Goal: Information Seeking & Learning: Compare options

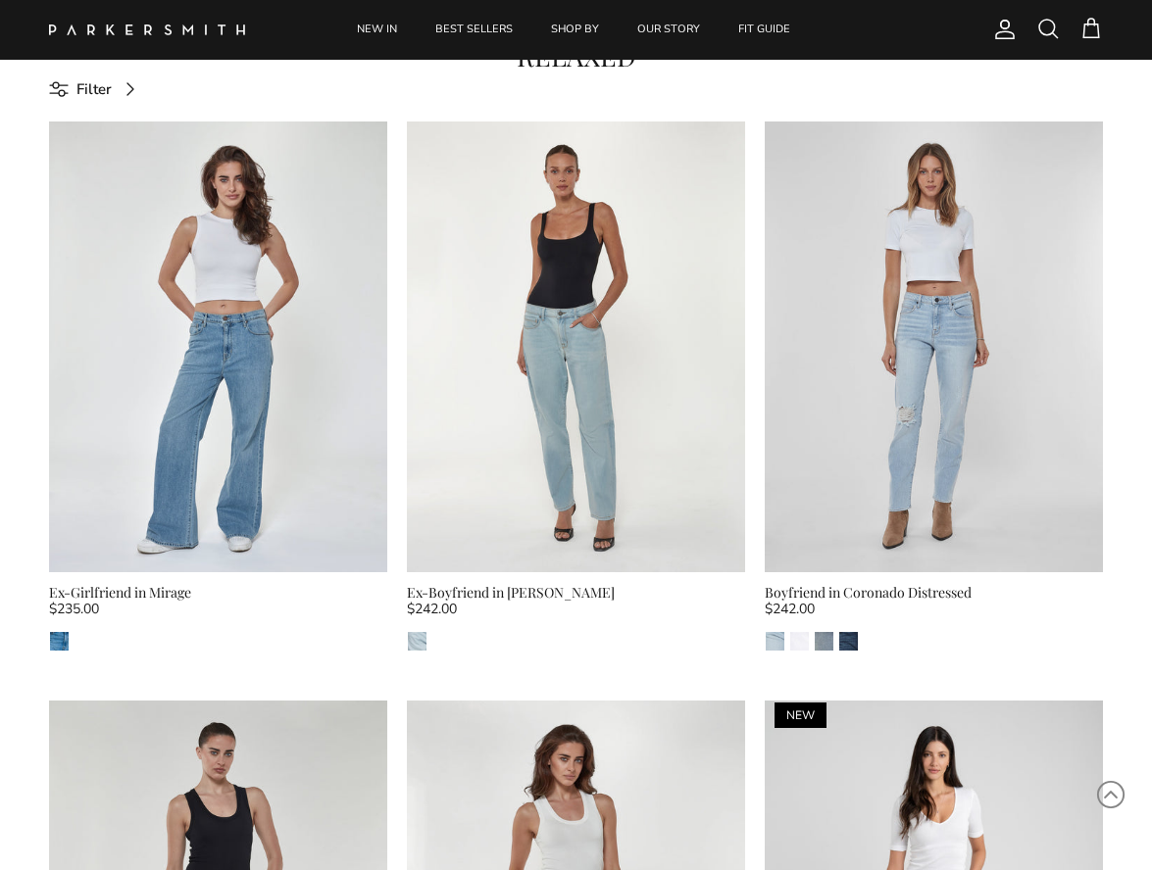
scroll to position [593, 0]
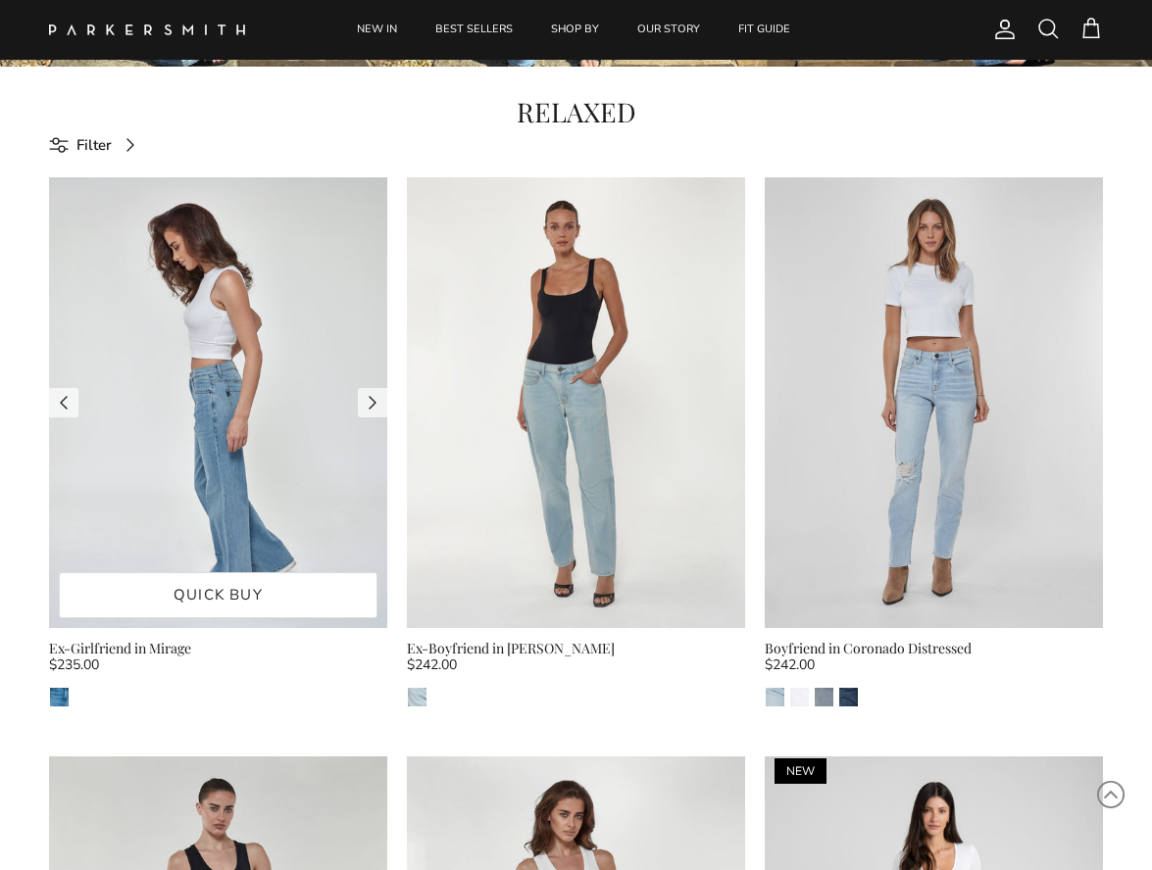
click at [241, 443] on img at bounding box center [218, 402] width 338 height 451
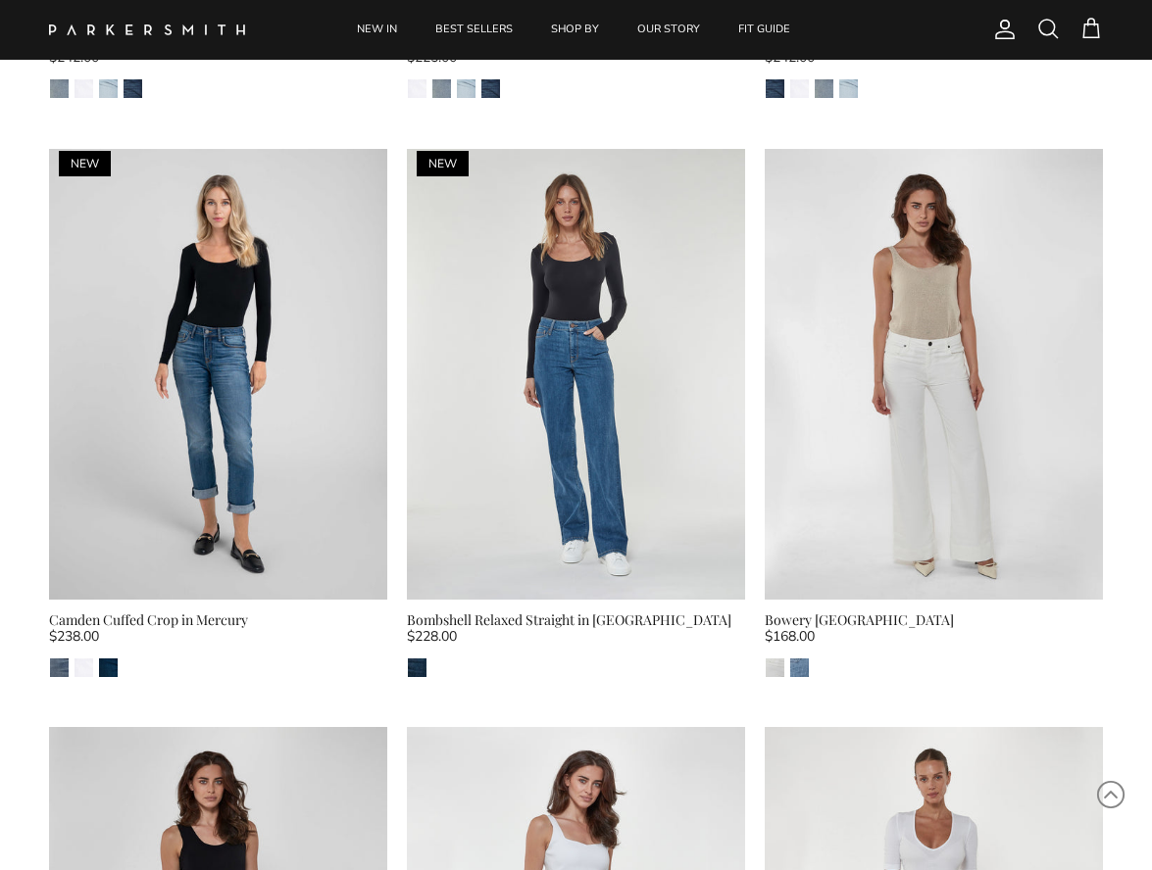
scroll to position [1782, 0]
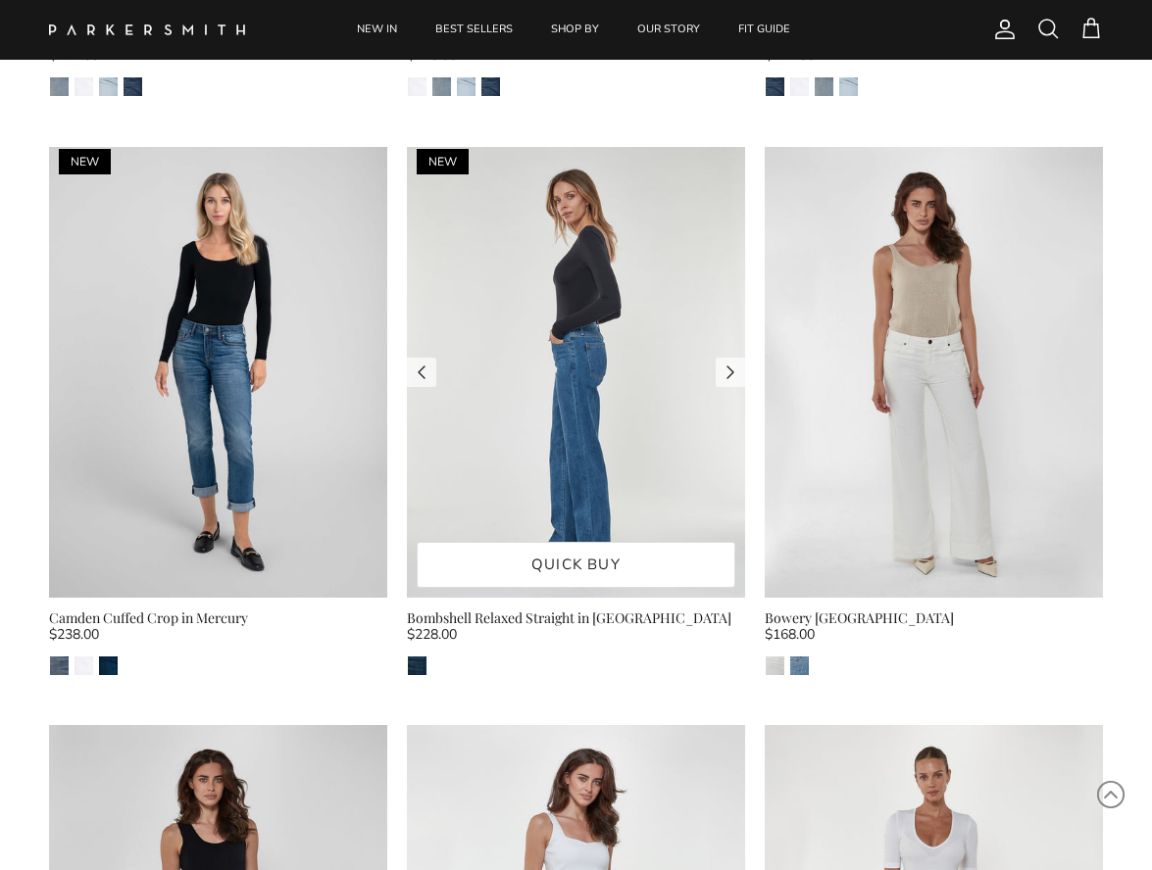
click at [616, 492] on img at bounding box center [576, 371] width 338 height 451
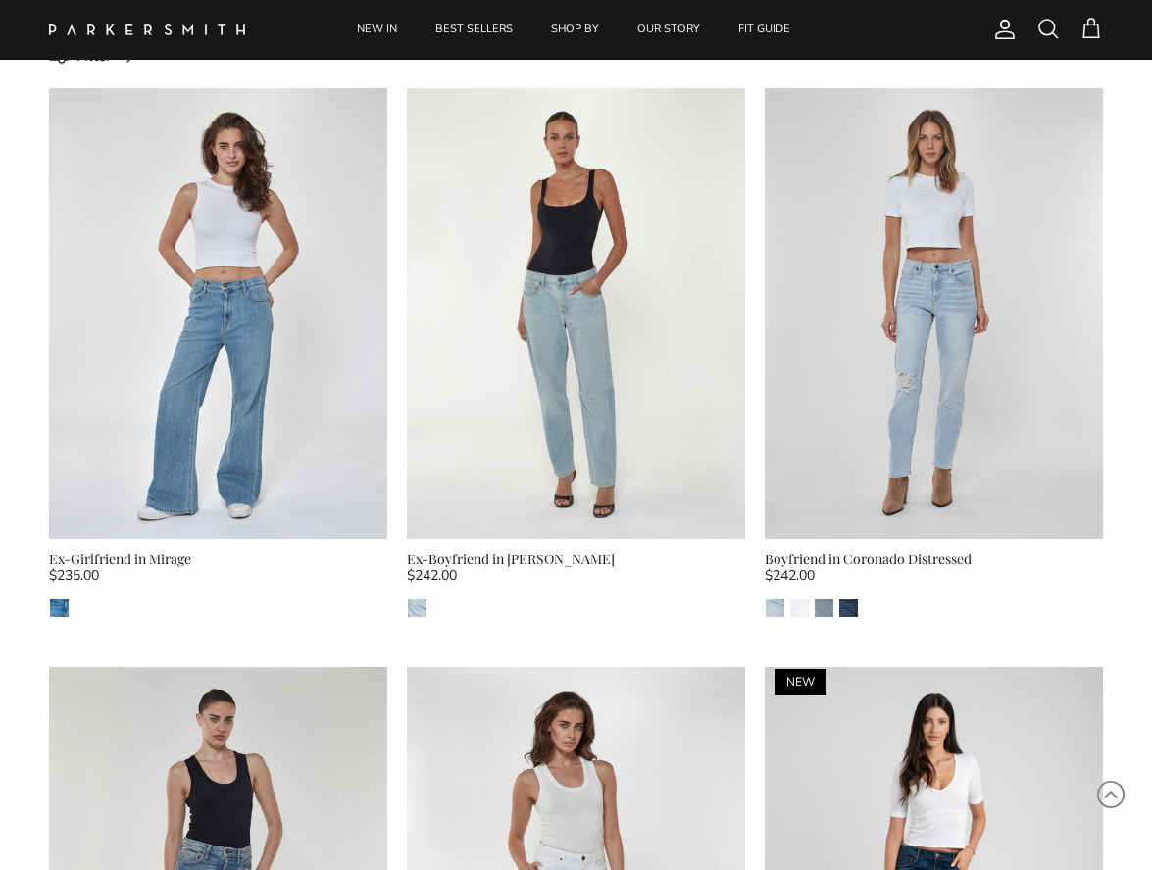
scroll to position [719, 0]
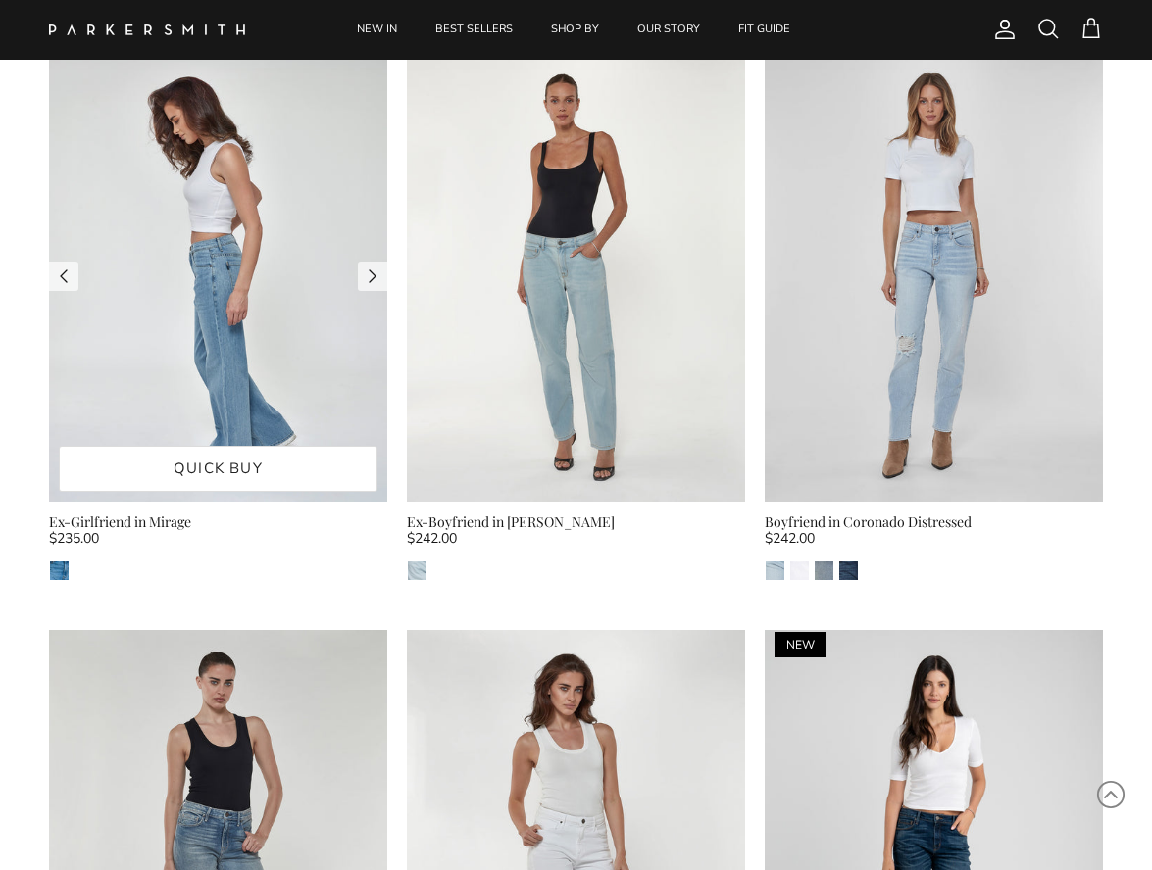
click at [253, 272] on img at bounding box center [218, 276] width 338 height 451
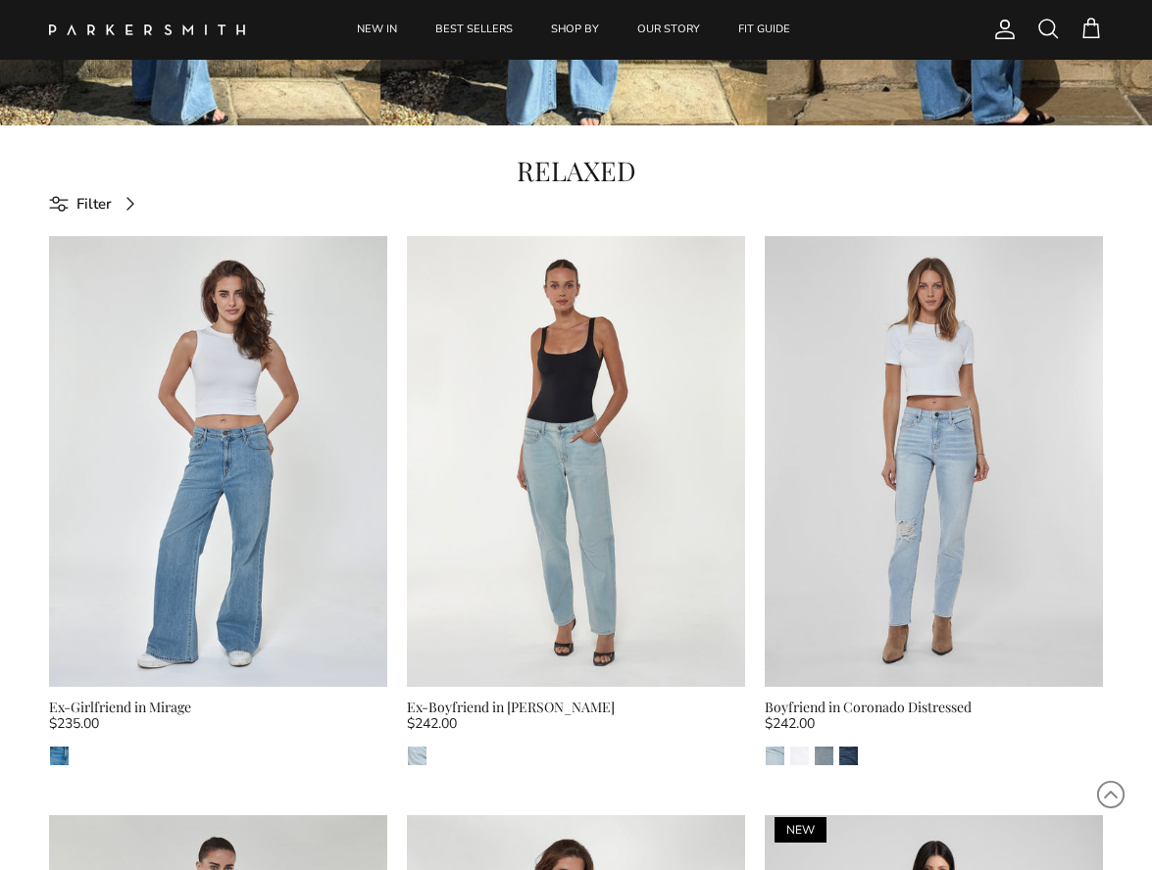
scroll to position [536, 0]
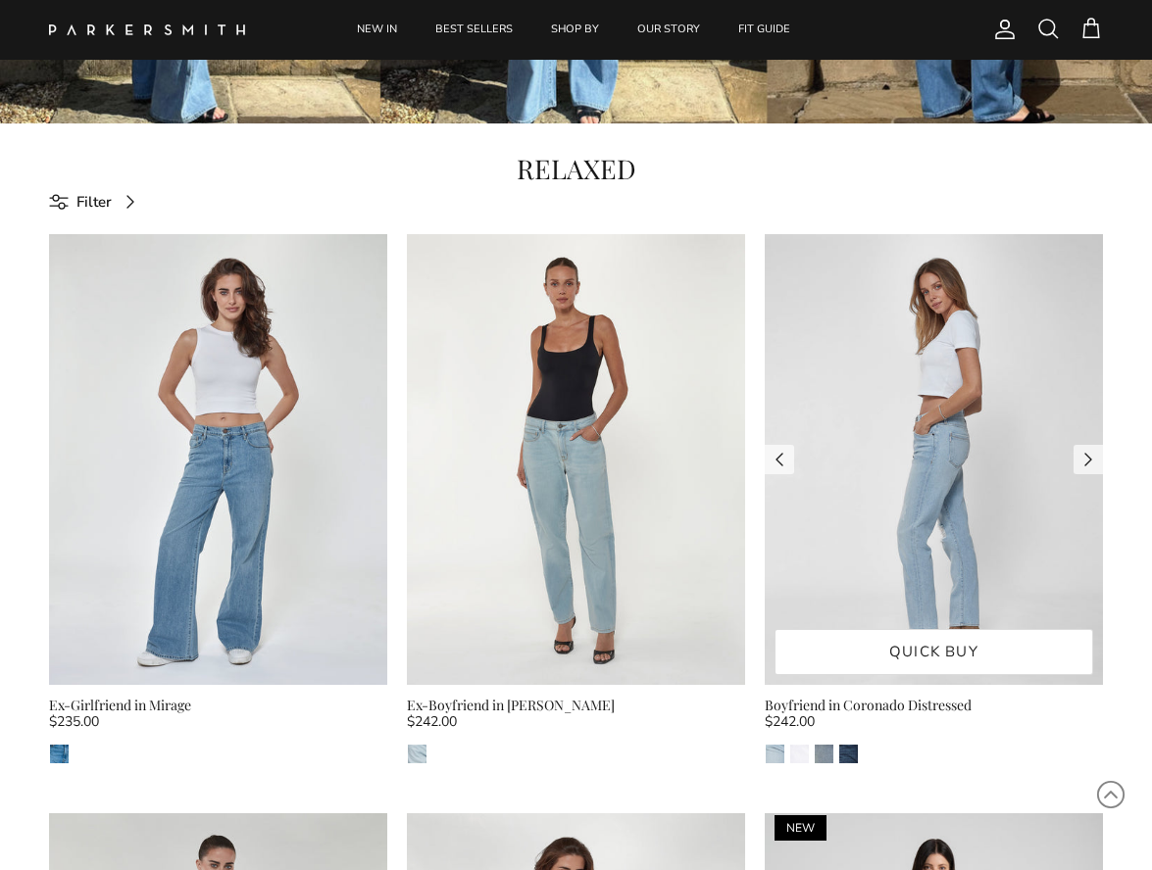
click at [896, 488] on img at bounding box center [933, 459] width 338 height 451
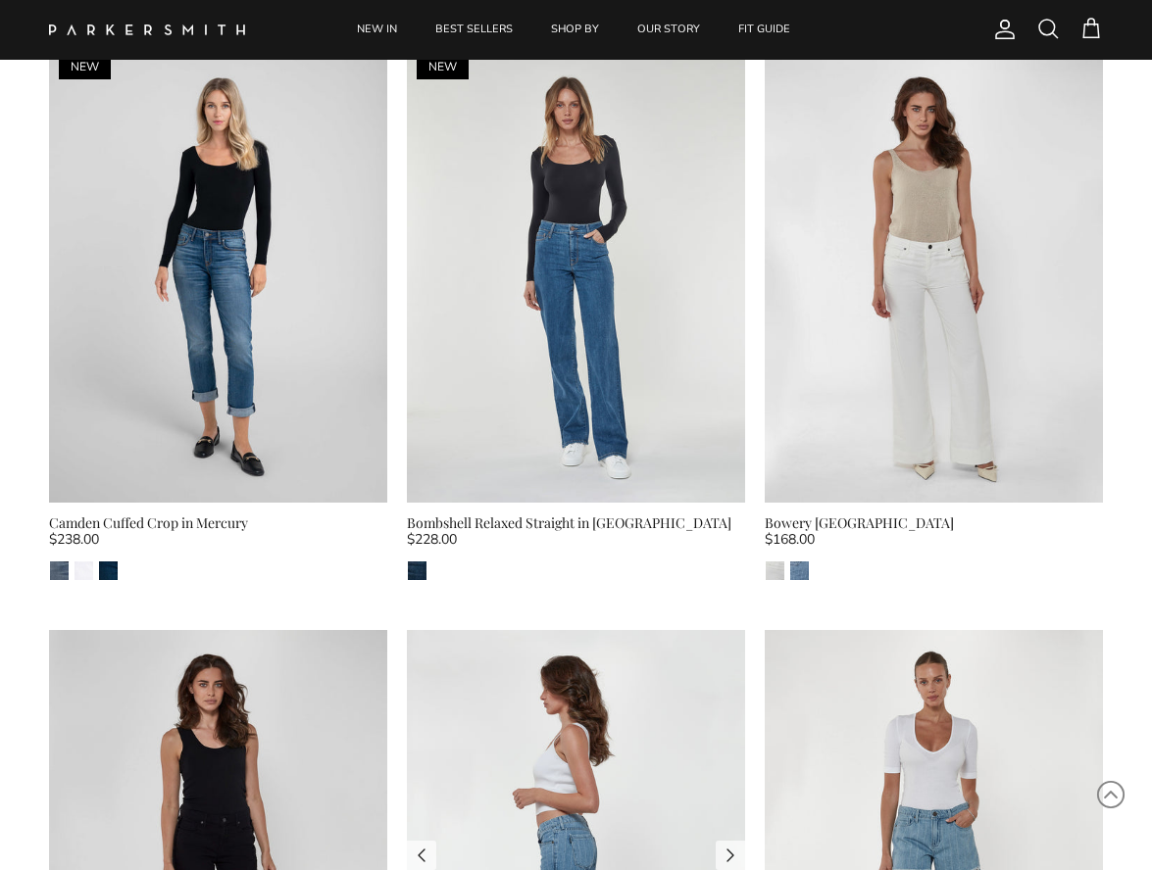
scroll to position [1861, 0]
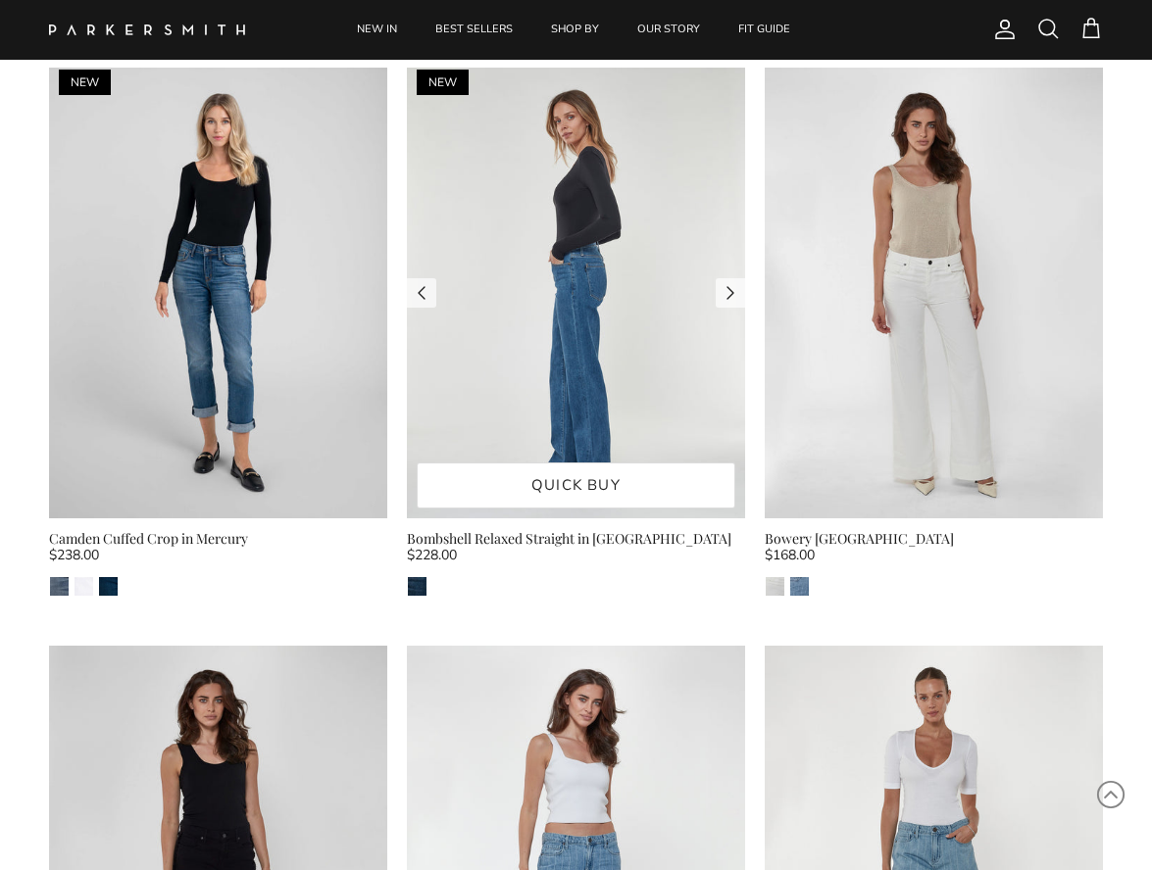
click at [603, 295] on img at bounding box center [576, 292] width 338 height 451
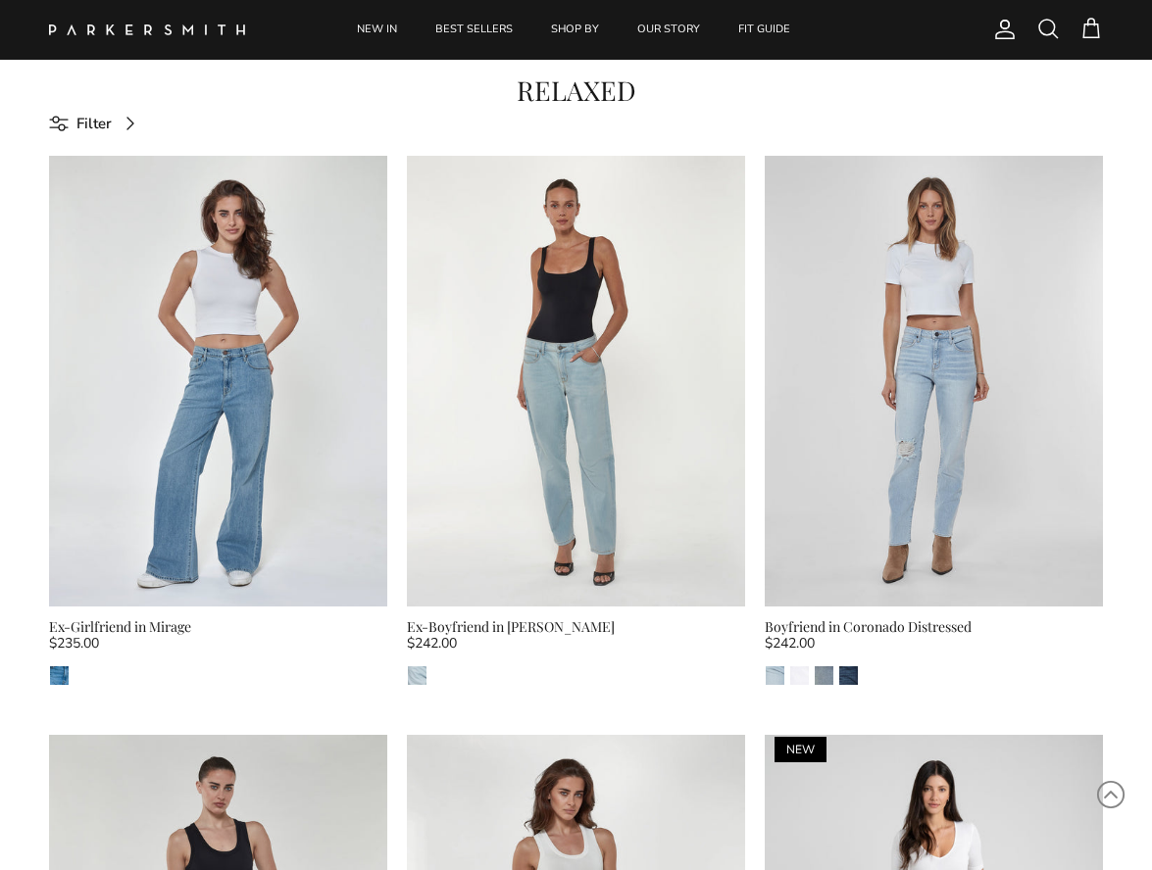
scroll to position [590, 0]
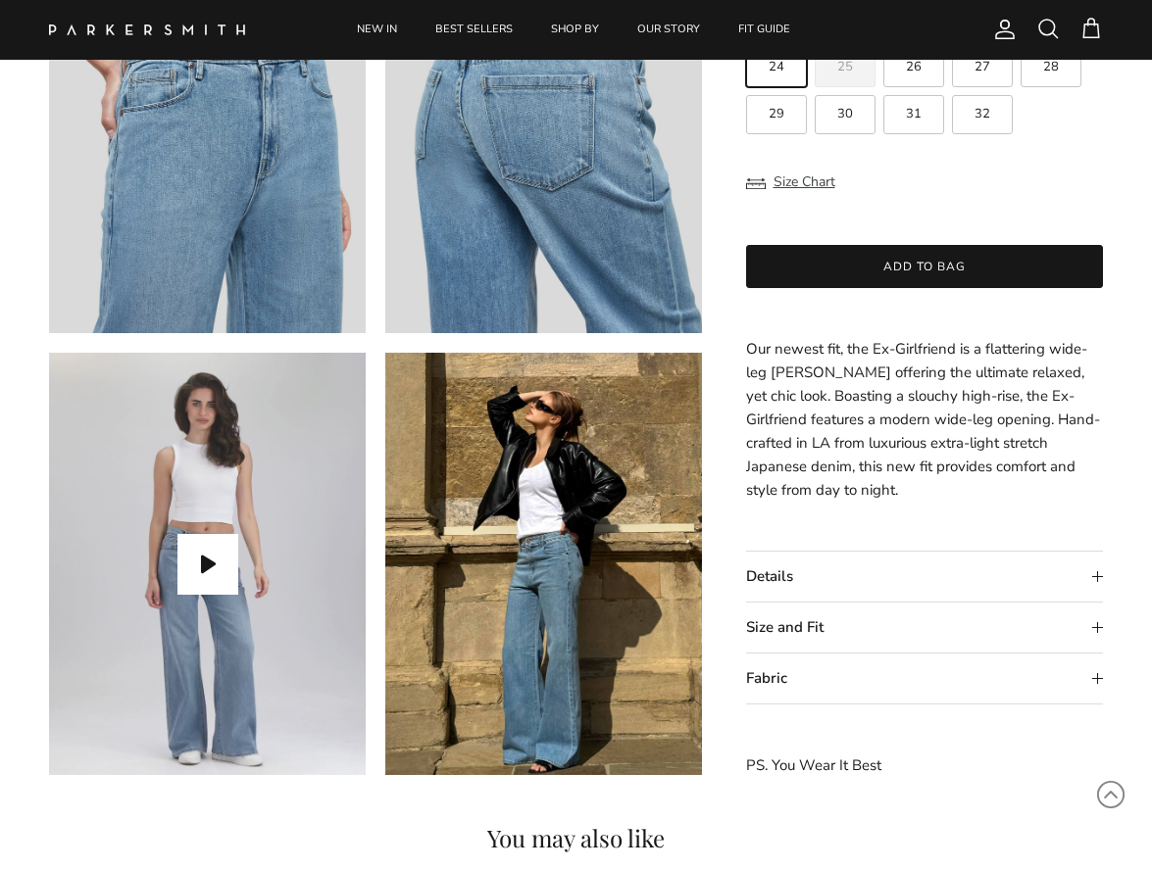
scroll to position [1140, 0]
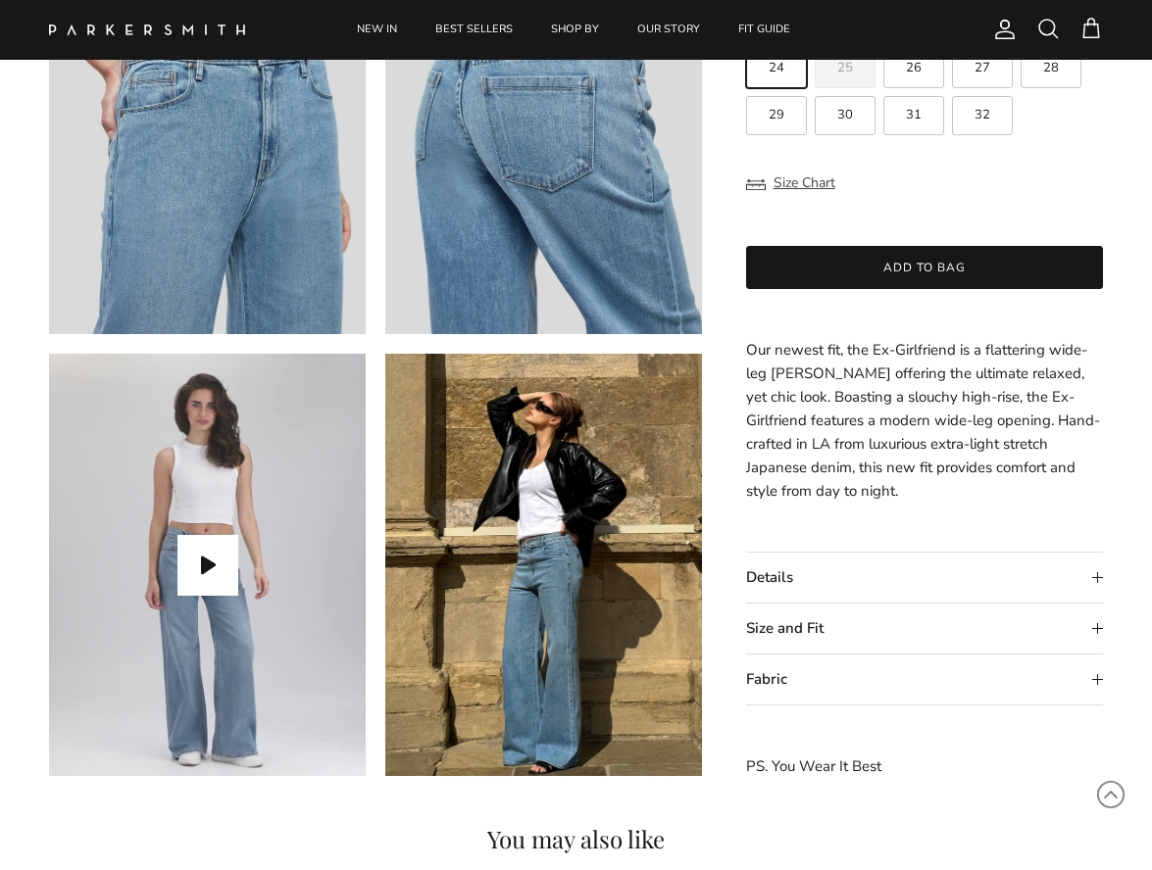
click at [1096, 626] on summary "Size and Fit" at bounding box center [925, 629] width 358 height 50
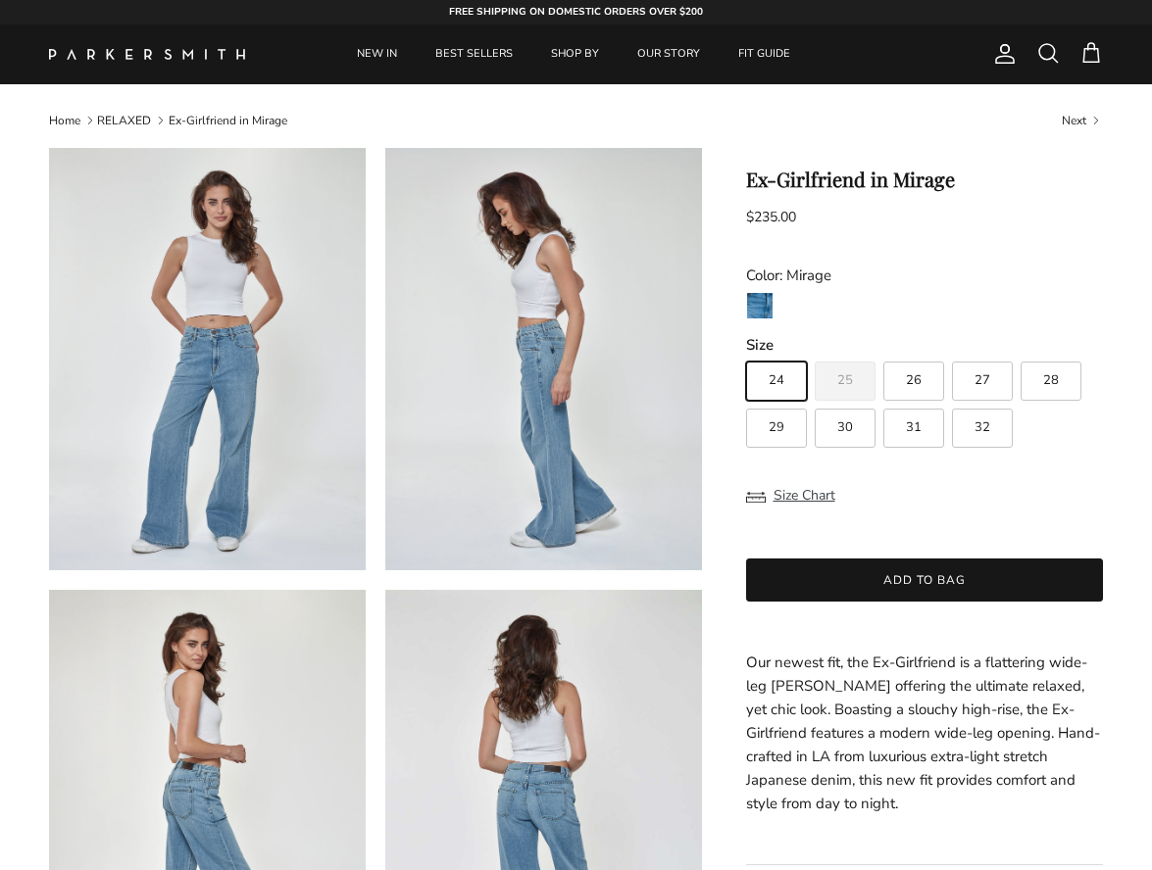
scroll to position [0, 0]
click at [815, 497] on button "Size Chart" at bounding box center [790, 495] width 89 height 37
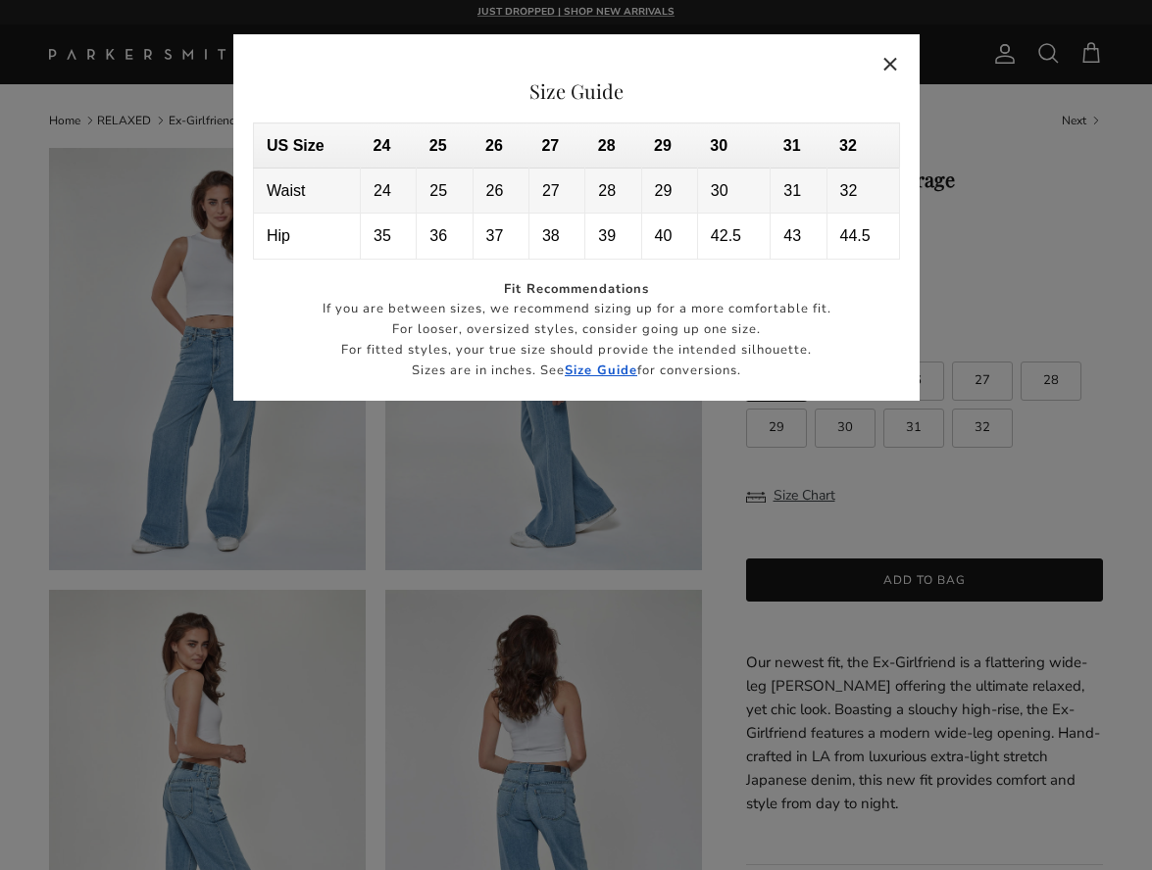
click at [888, 60] on button "Close" at bounding box center [890, 63] width 45 height 45
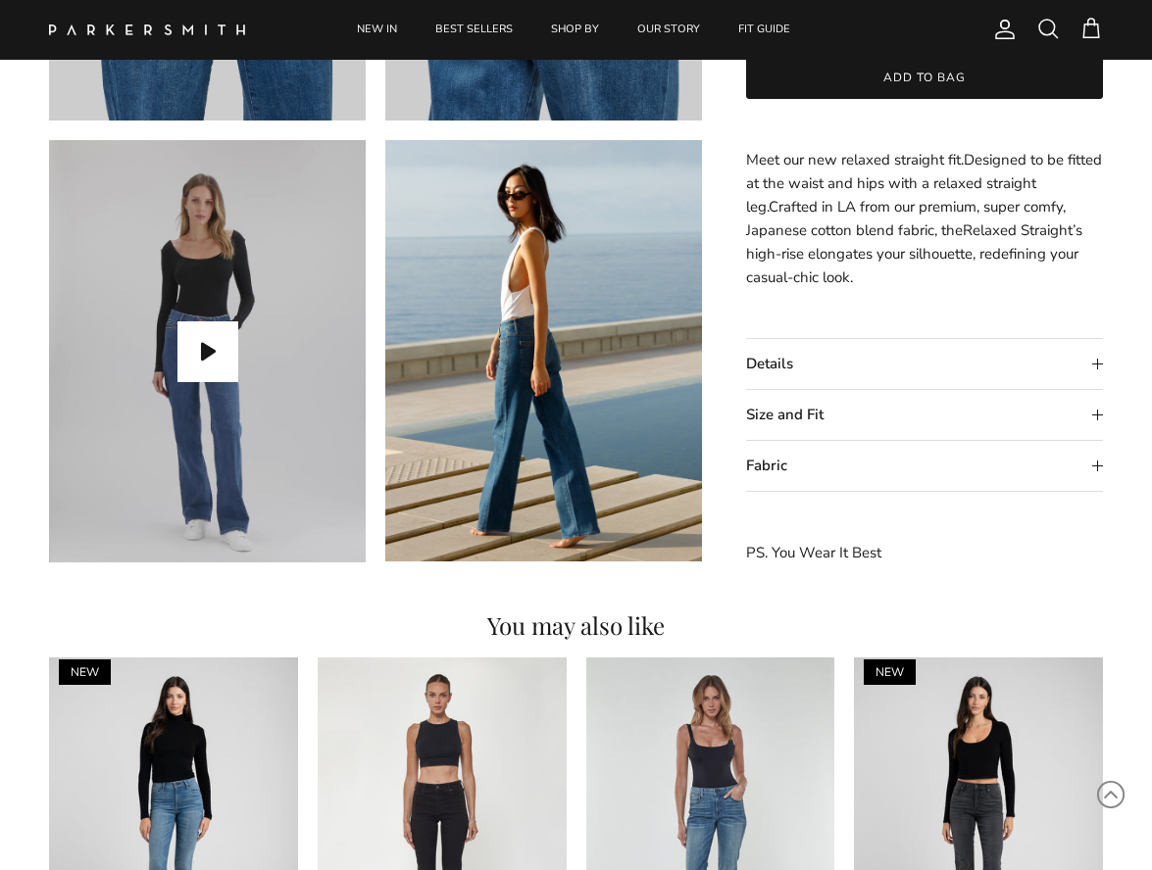
scroll to position [1390, 0]
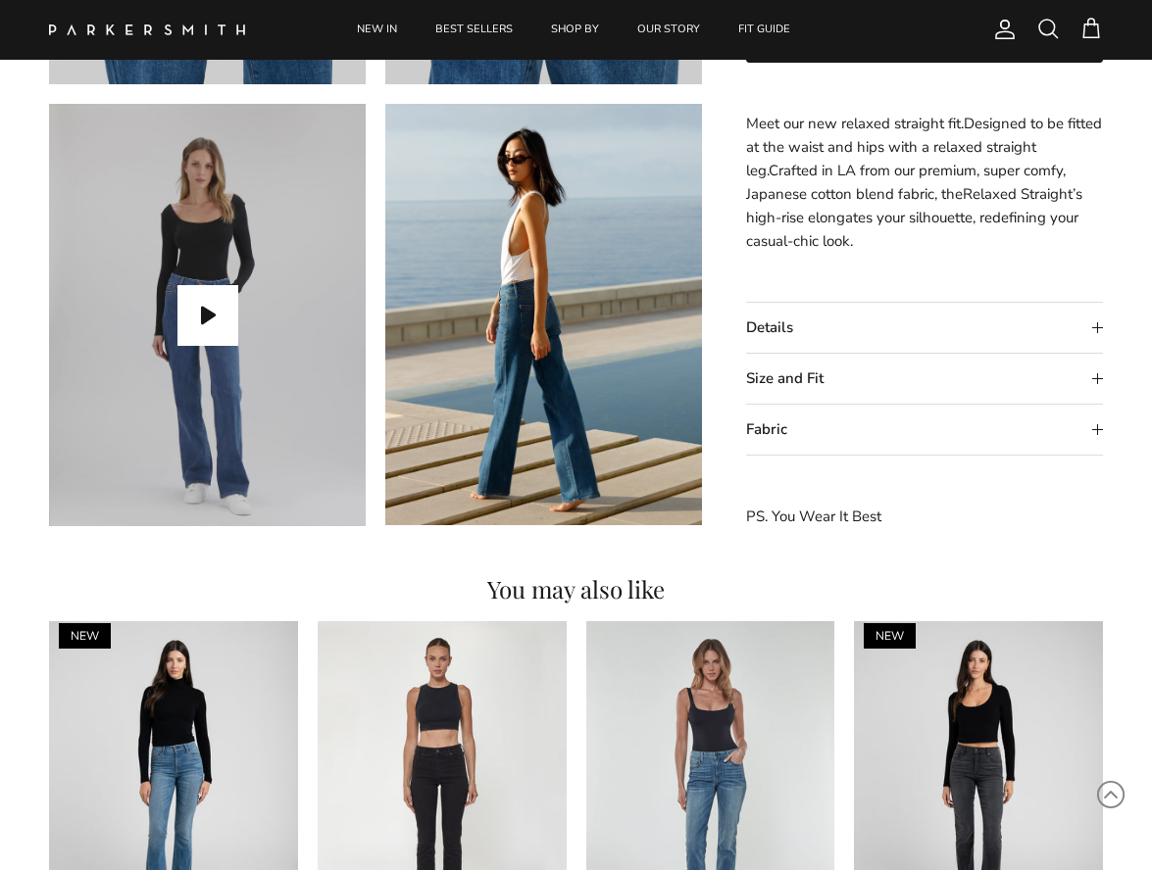
click at [1102, 376] on summary "Size and Fit" at bounding box center [925, 379] width 358 height 50
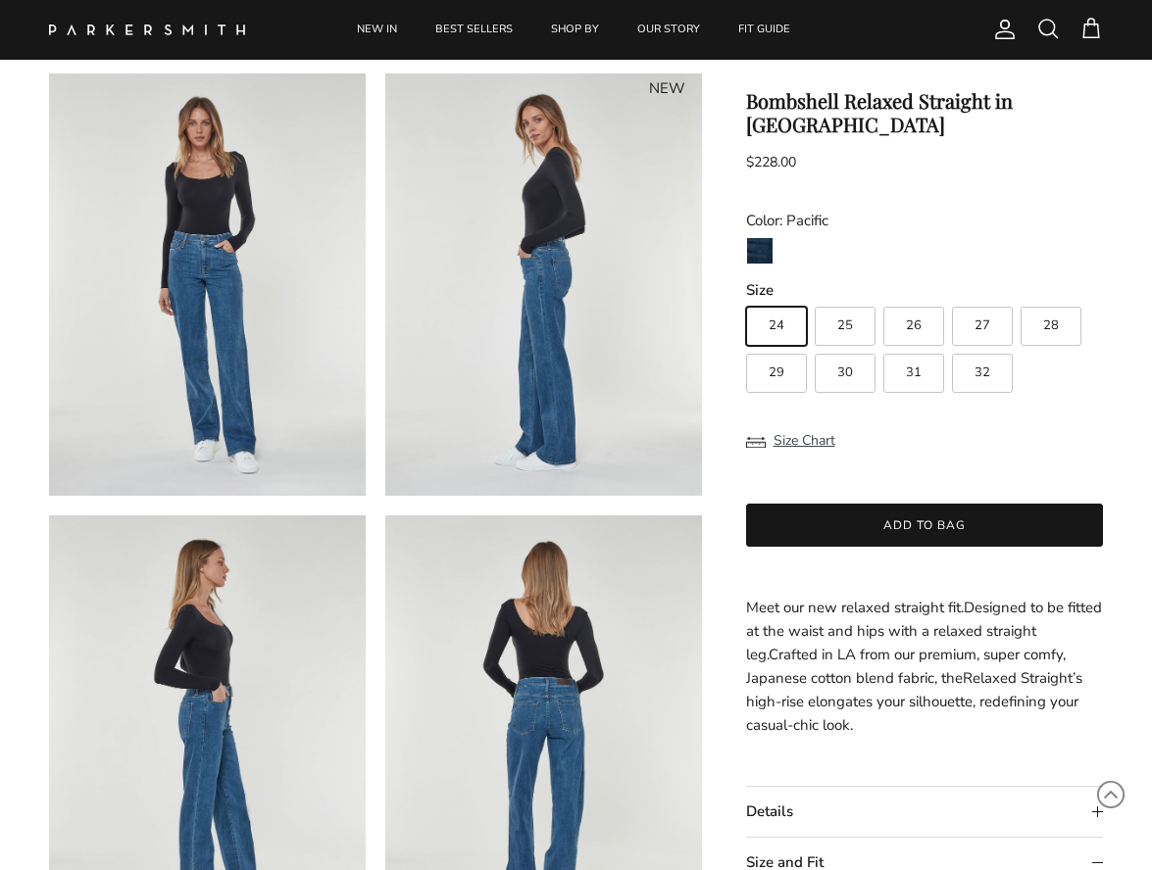
scroll to position [48, 0]
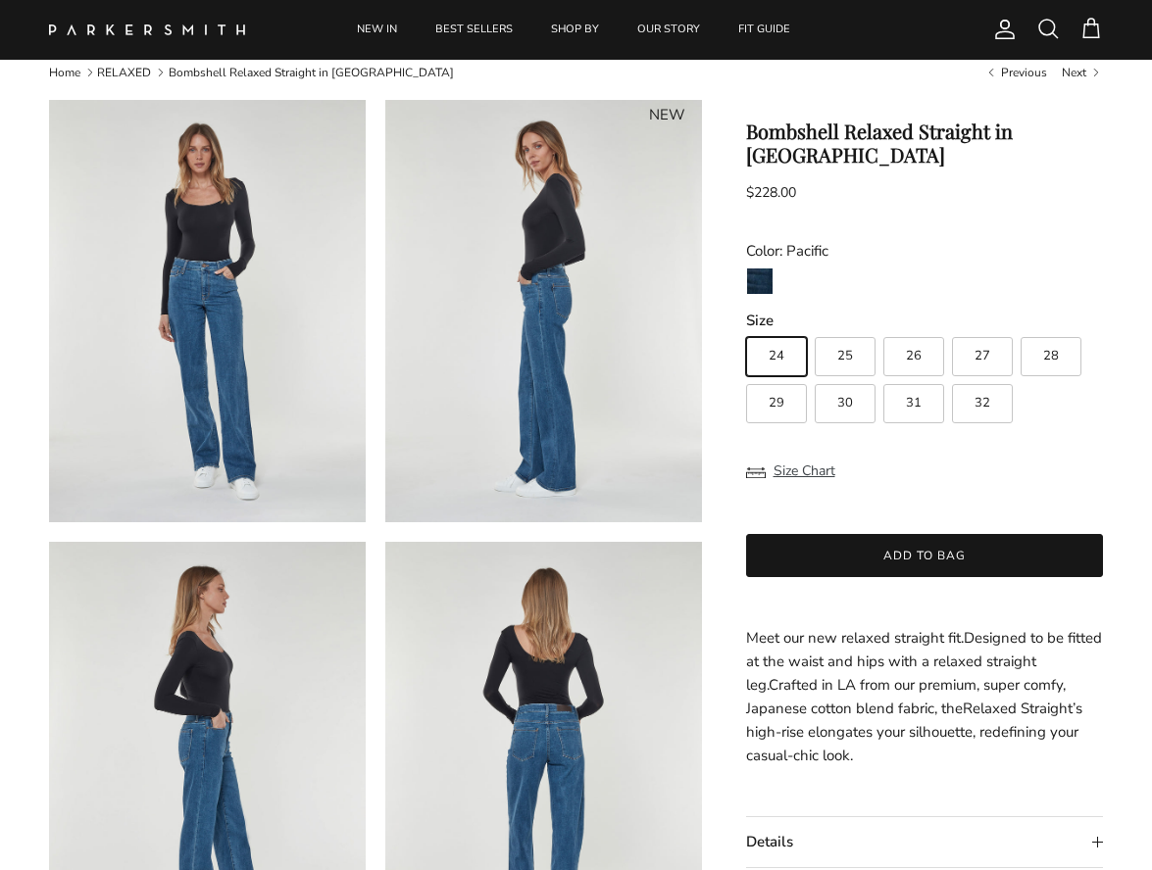
click at [241, 286] on img at bounding box center [207, 311] width 317 height 422
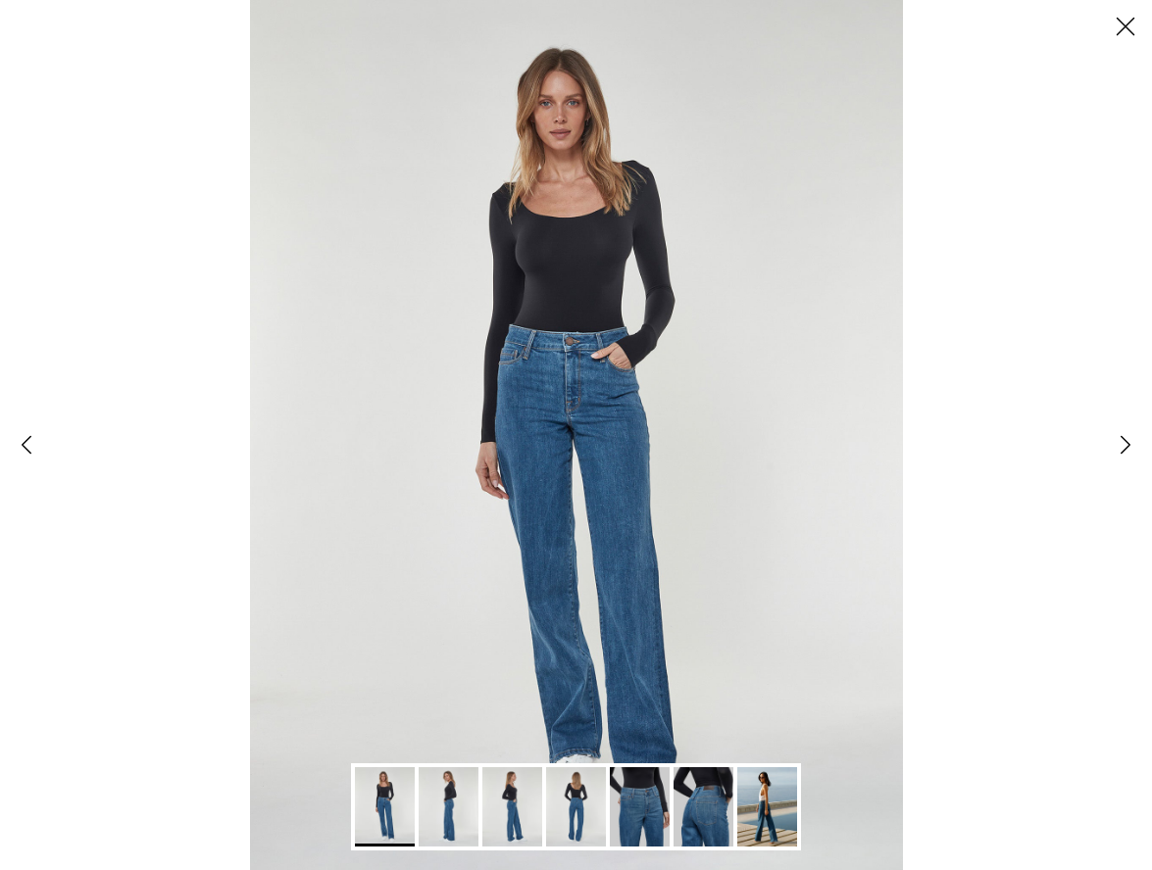
click at [1126, 444] on link "Next" at bounding box center [1125, 445] width 53 height 53
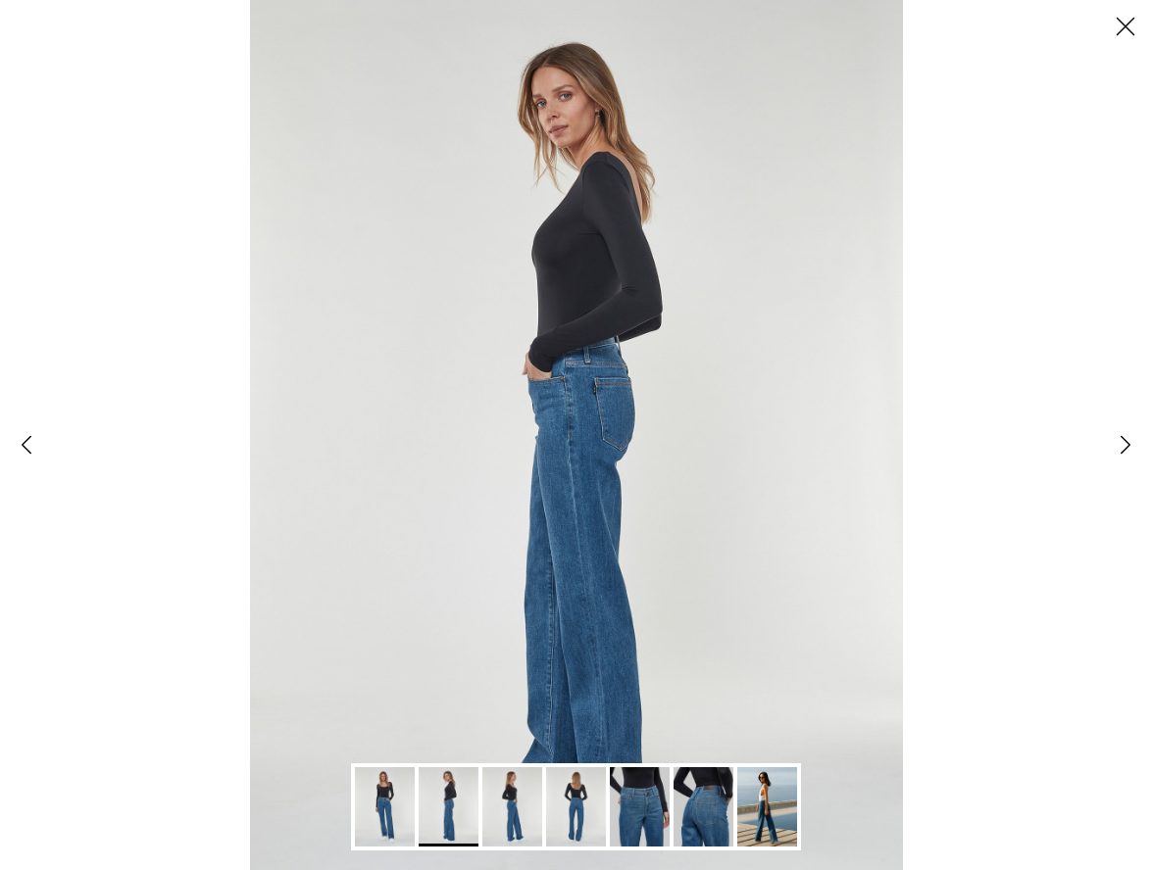
click at [1126, 444] on link "Next" at bounding box center [1125, 445] width 53 height 53
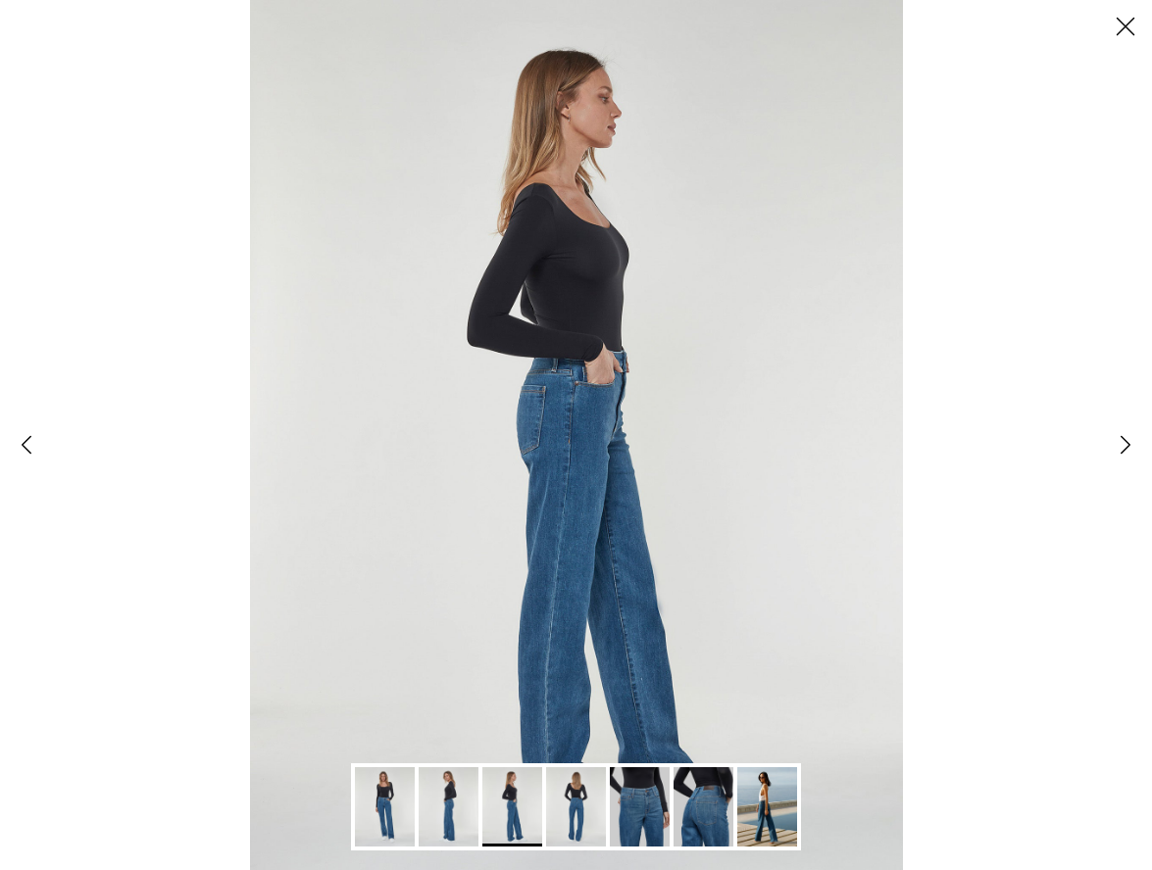
click at [1126, 444] on link "Next" at bounding box center [1125, 445] width 53 height 53
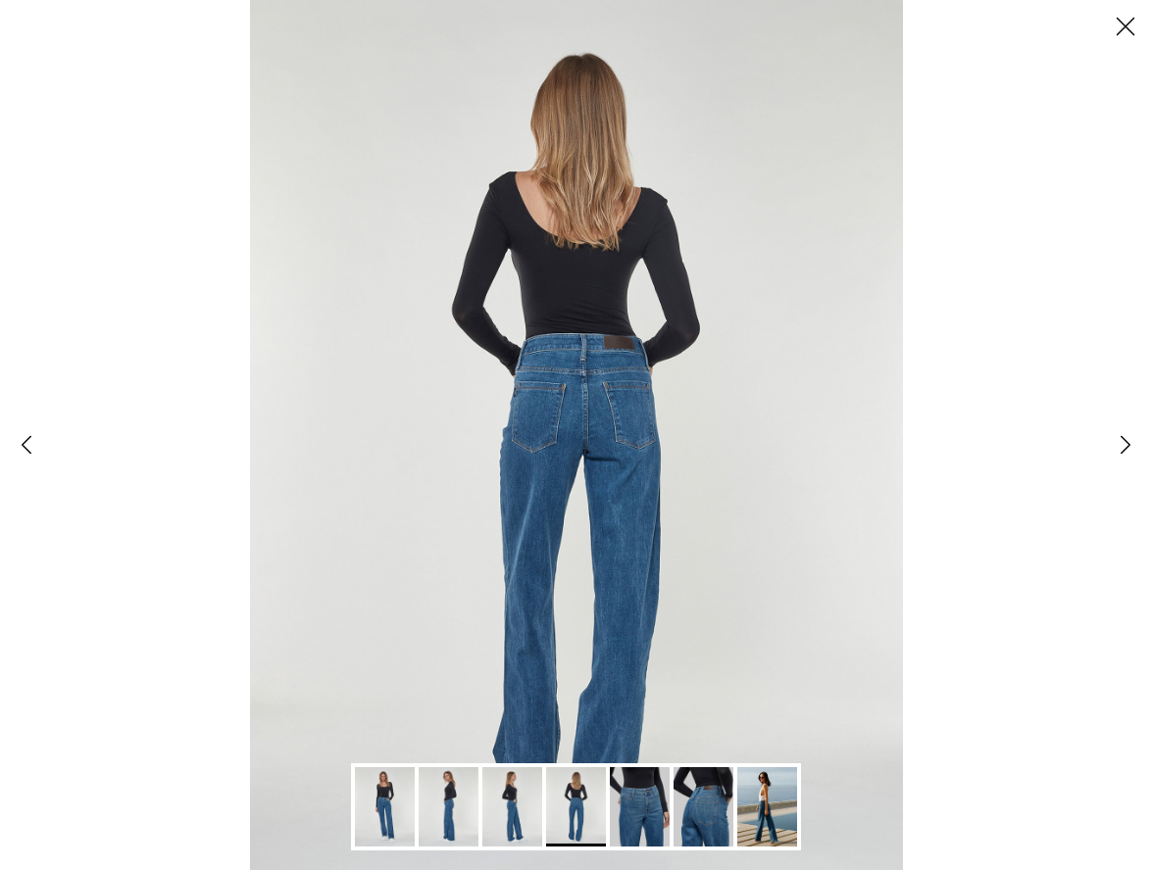
click at [1126, 444] on link "Next" at bounding box center [1125, 445] width 53 height 53
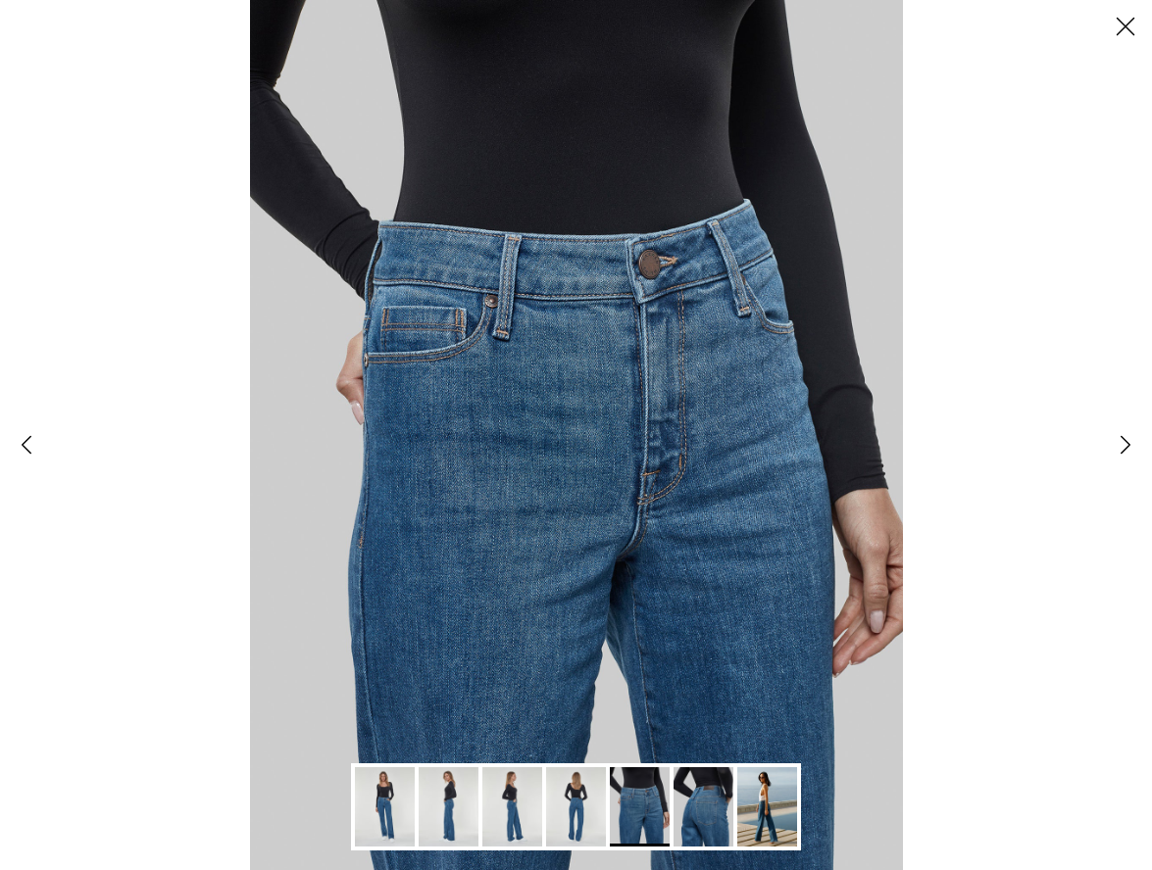
click at [1138, 17] on button "Close" at bounding box center [1125, 26] width 53 height 53
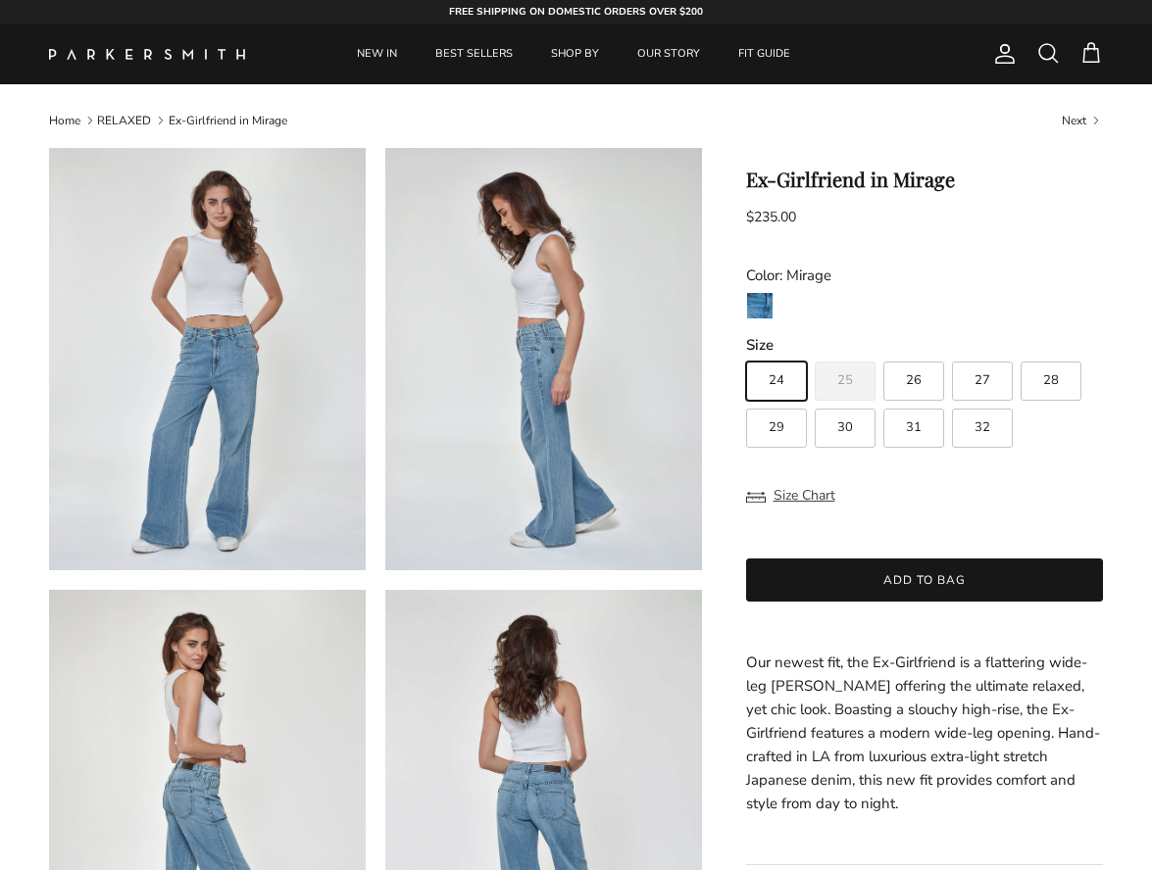
click at [260, 376] on img at bounding box center [207, 359] width 317 height 422
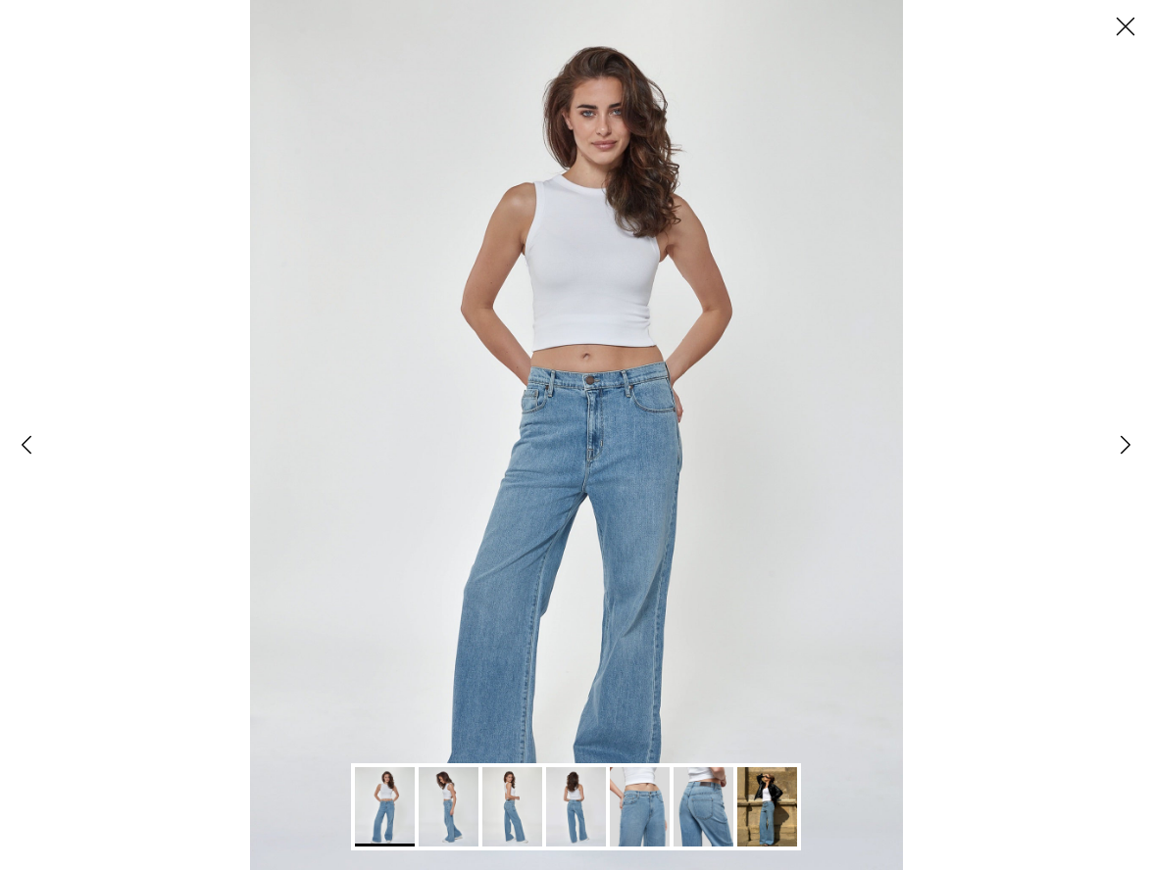
click at [1123, 441] on link "Next" at bounding box center [1125, 445] width 53 height 53
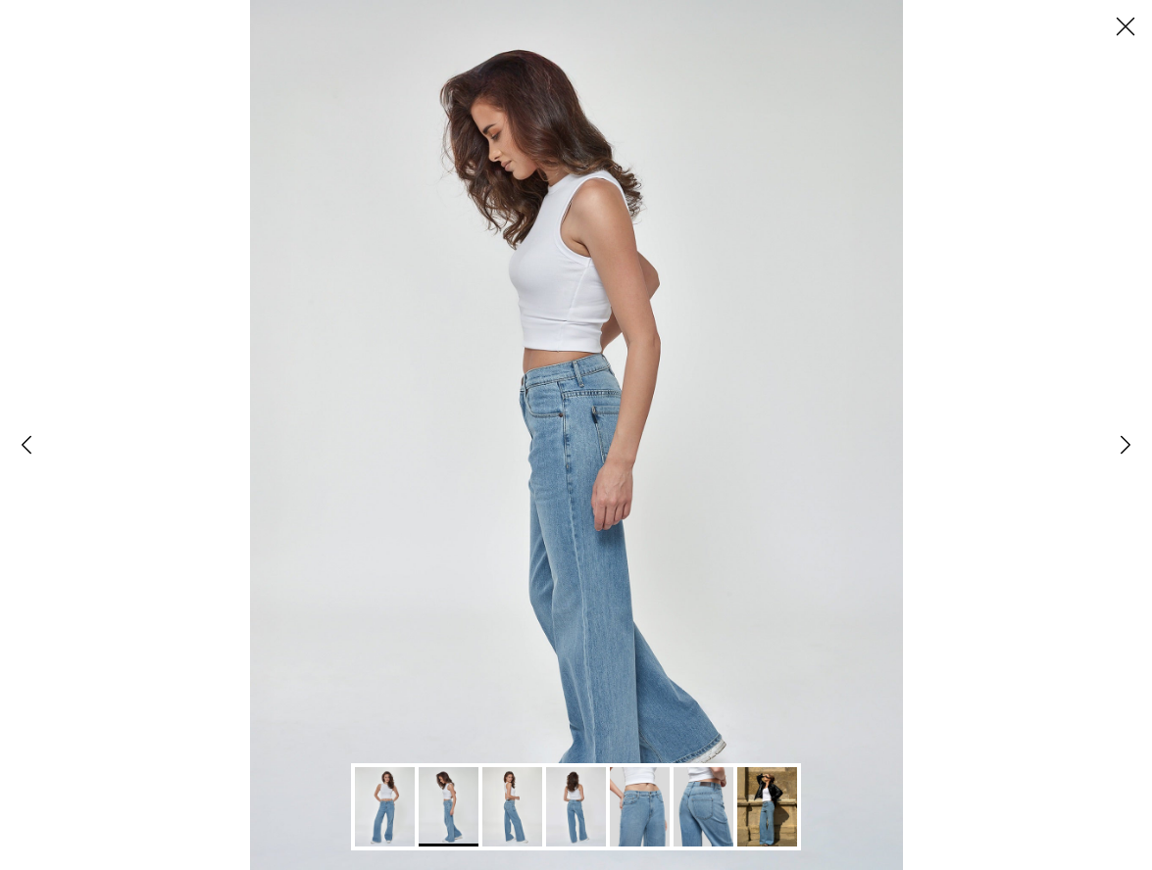
click at [1123, 441] on link "Next" at bounding box center [1125, 445] width 53 height 53
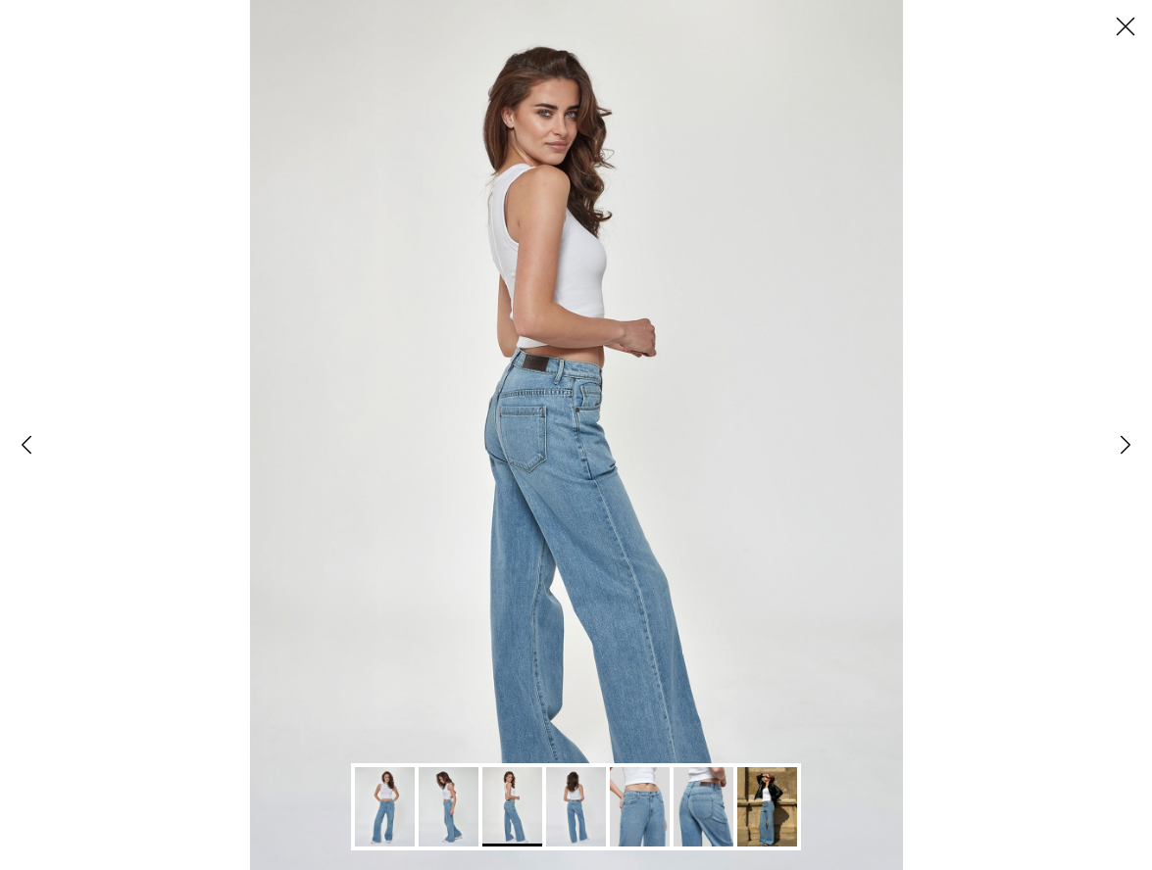
click at [1123, 441] on link "Next" at bounding box center [1125, 445] width 53 height 53
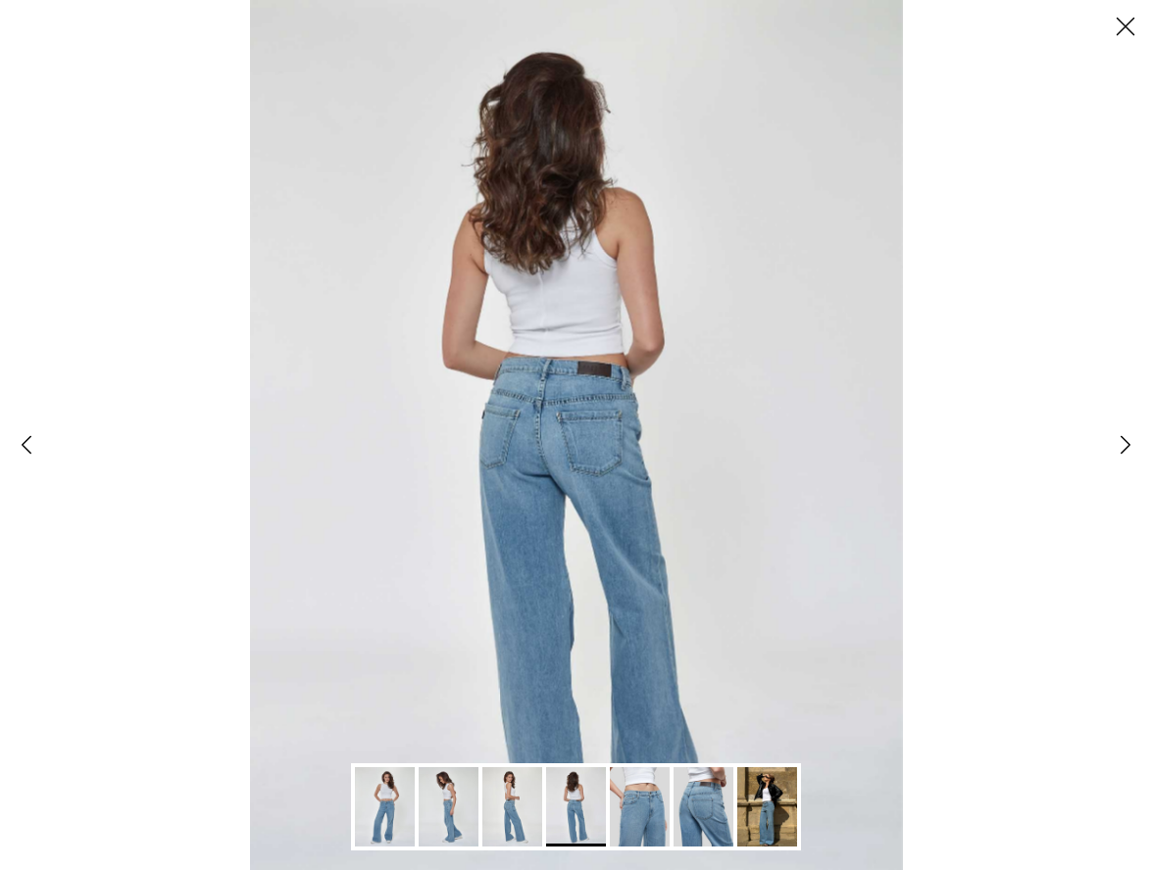
click at [1123, 441] on link "Next" at bounding box center [1125, 445] width 53 height 53
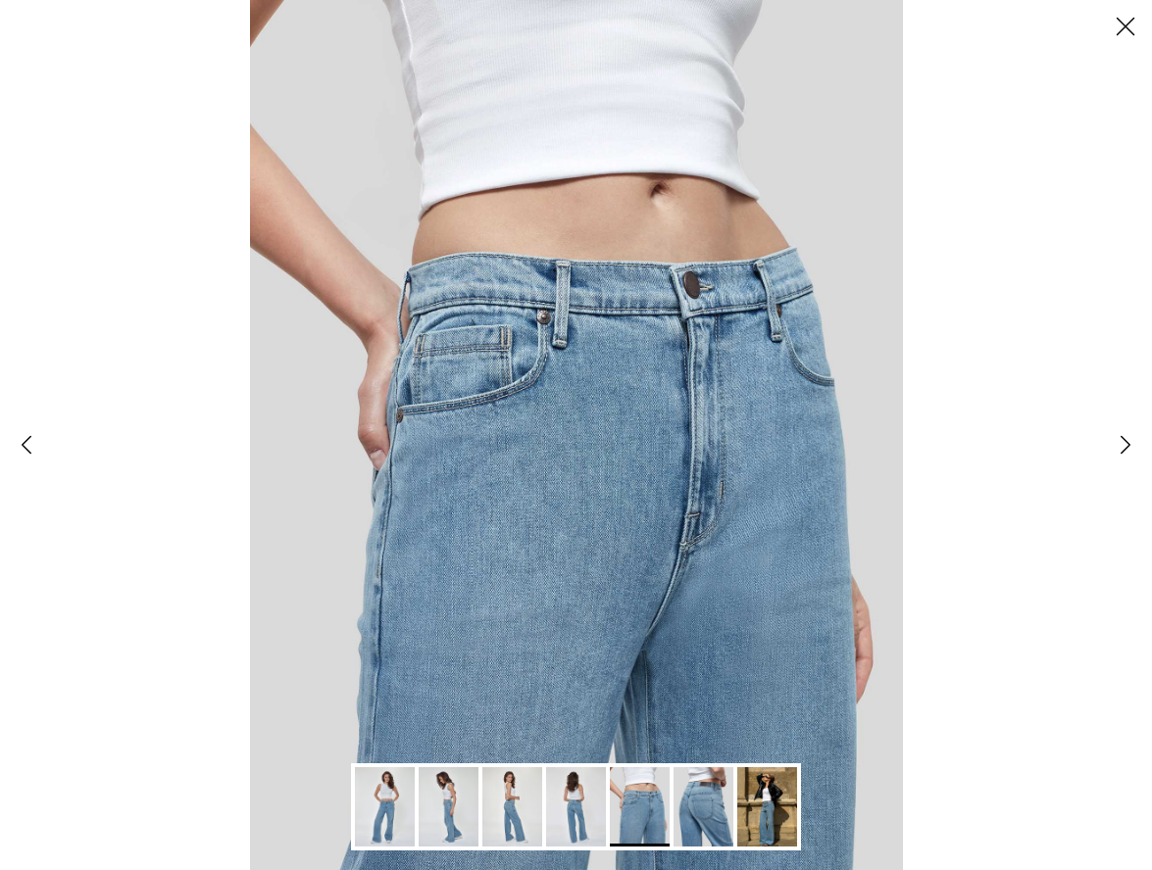
click at [1123, 441] on link "Next" at bounding box center [1125, 445] width 53 height 53
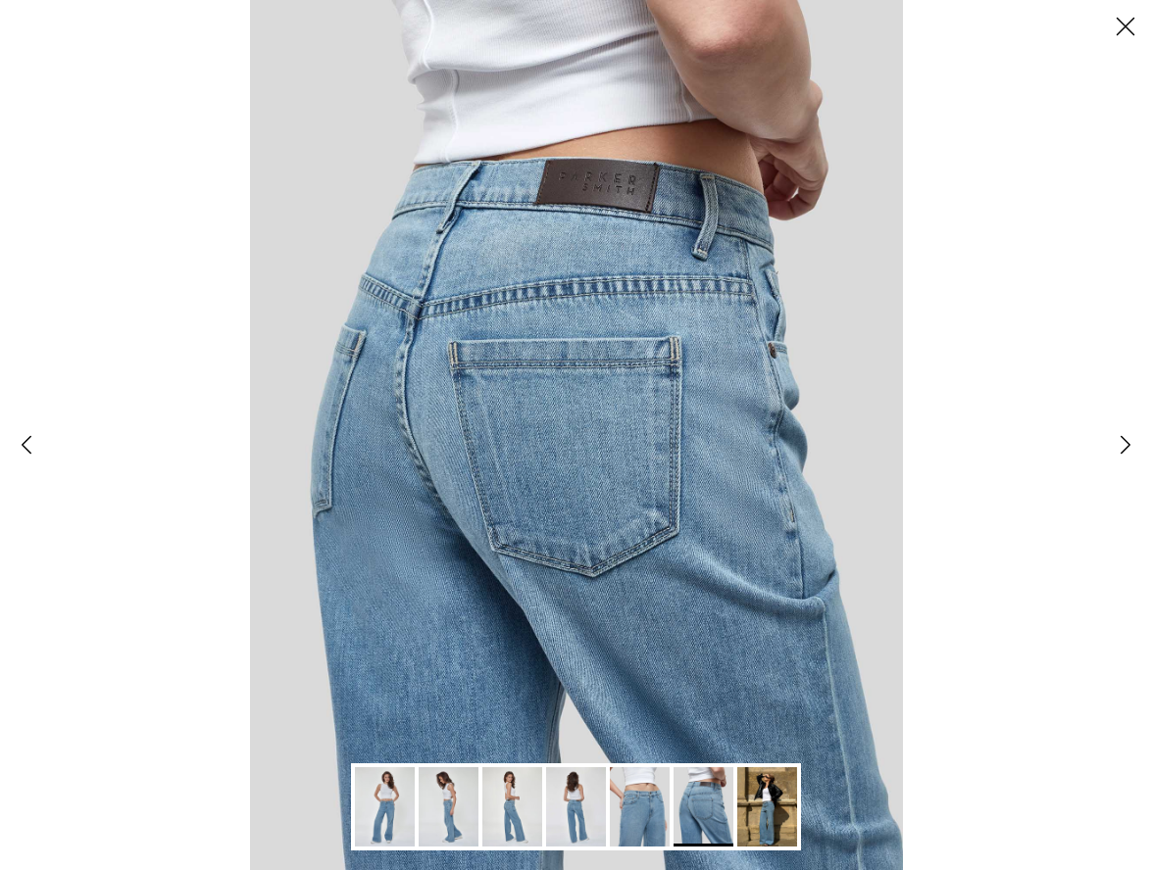
click at [1123, 441] on link "Next" at bounding box center [1125, 445] width 53 height 53
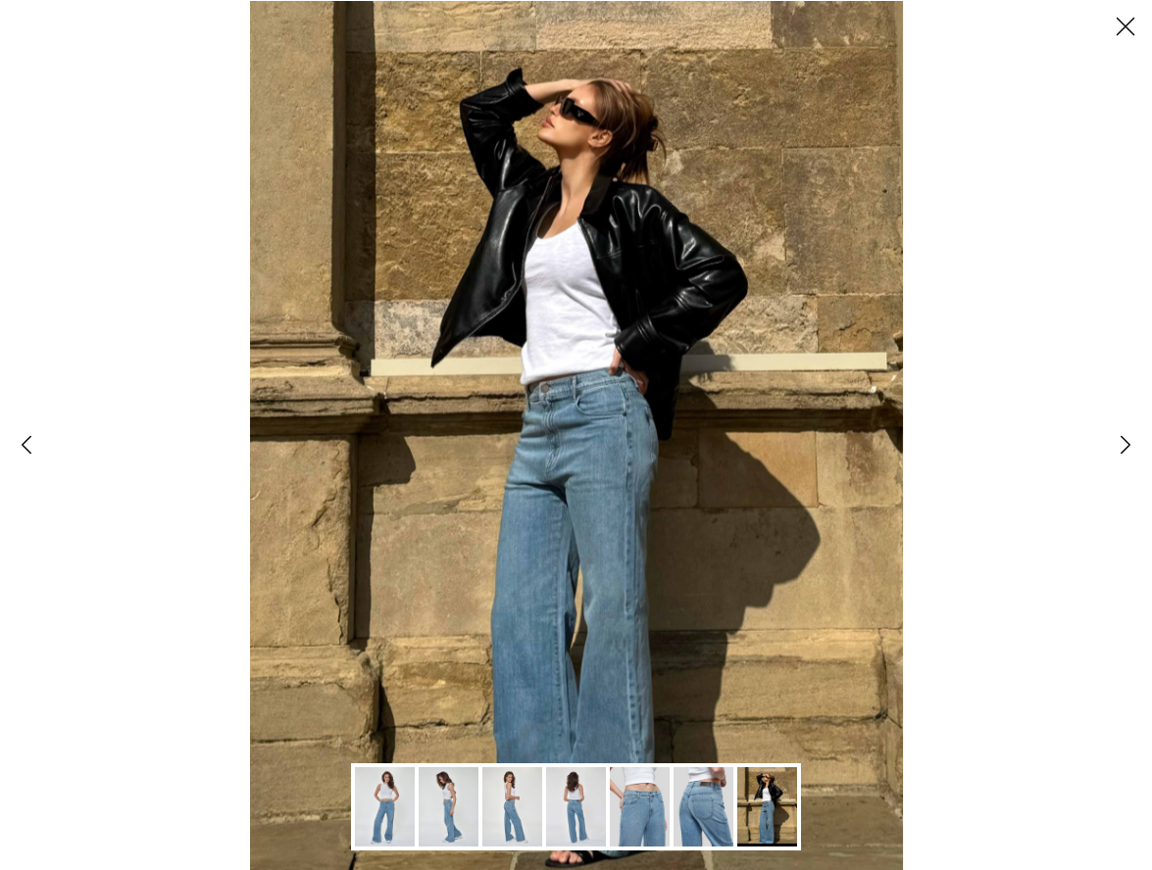
click at [1123, 441] on link "Next" at bounding box center [1125, 445] width 53 height 53
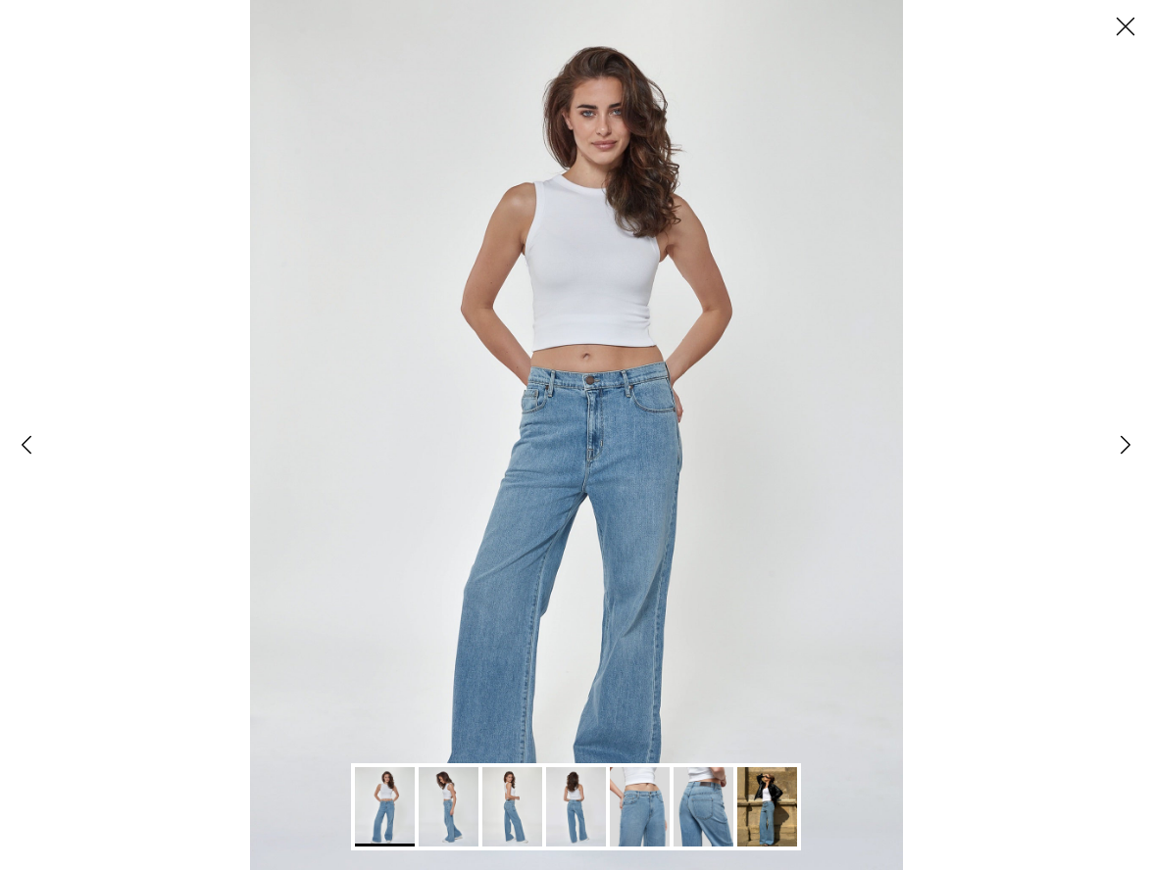
click at [1123, 441] on link "Next" at bounding box center [1125, 445] width 53 height 53
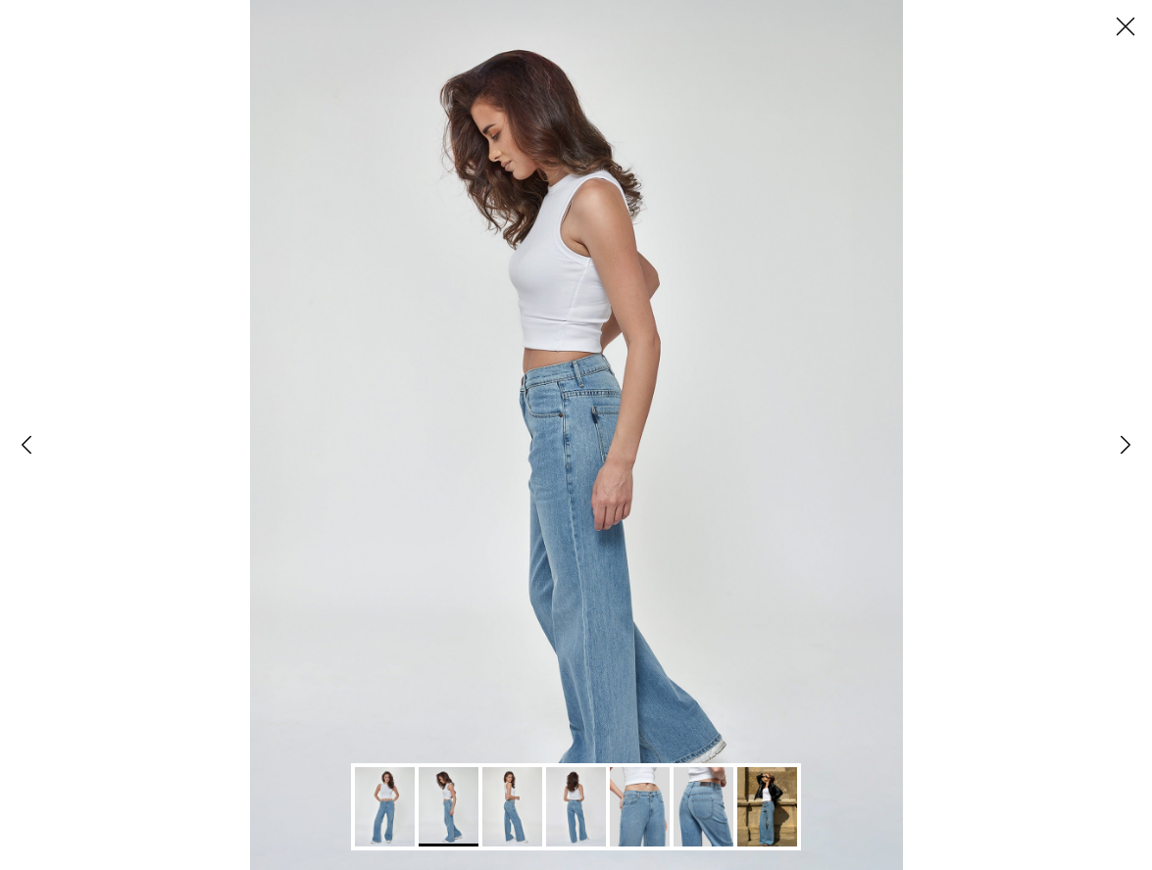
click at [1123, 441] on link "Next" at bounding box center [1125, 445] width 53 height 53
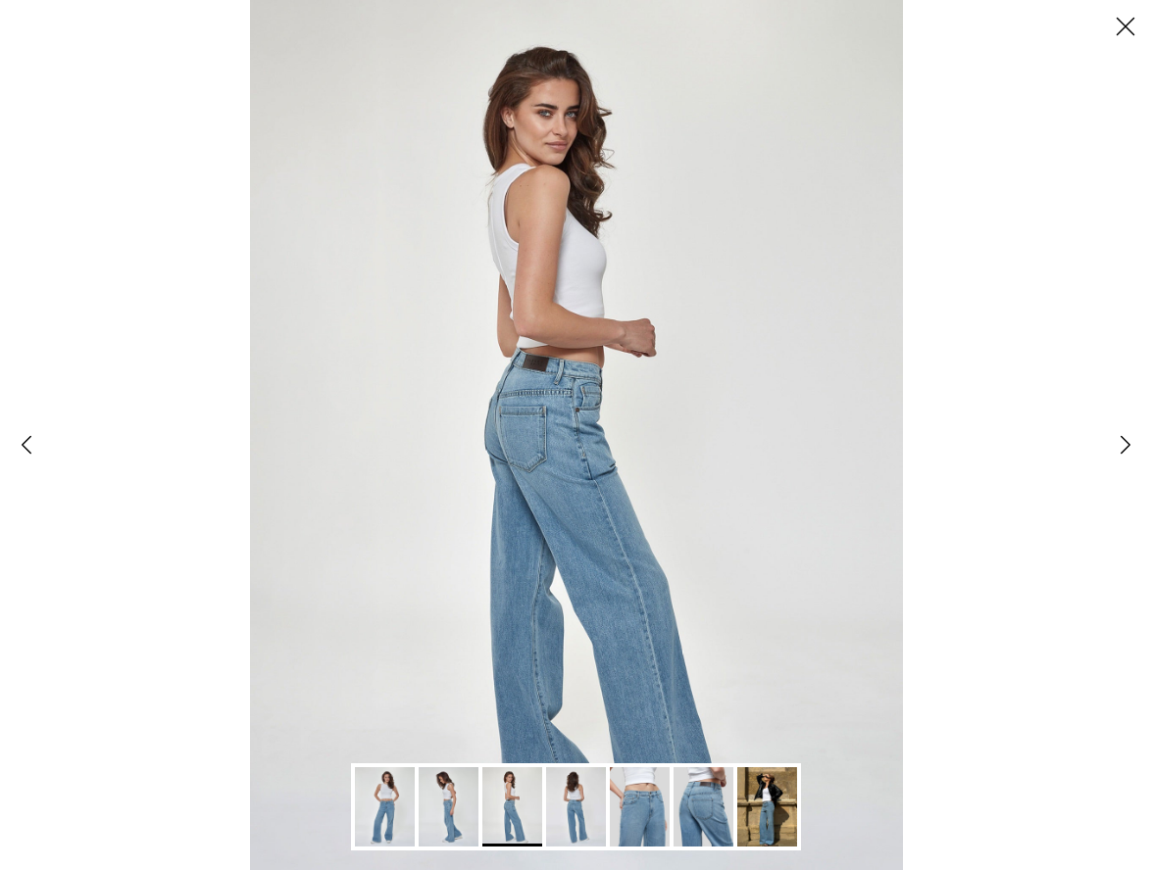
click at [1123, 441] on link "Next" at bounding box center [1125, 445] width 53 height 53
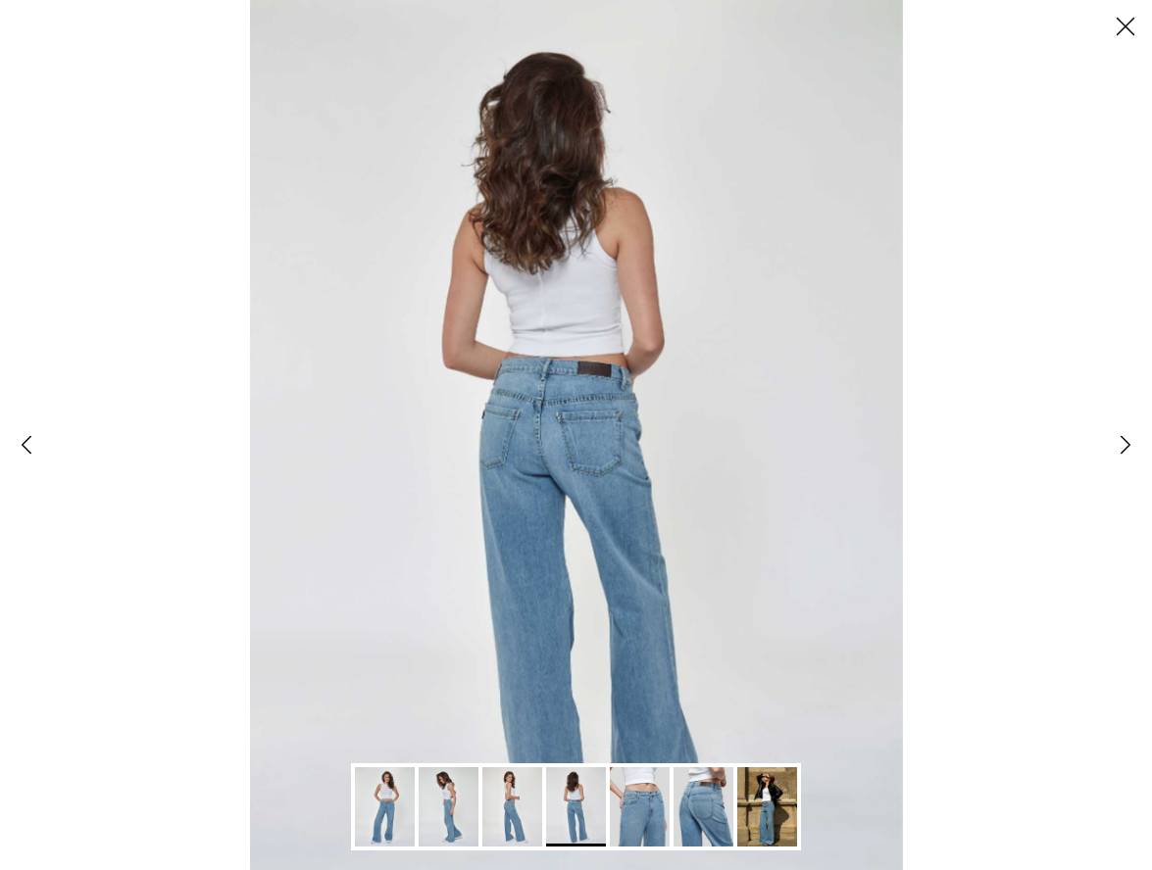
click at [1132, 22] on button "Close" at bounding box center [1125, 26] width 53 height 53
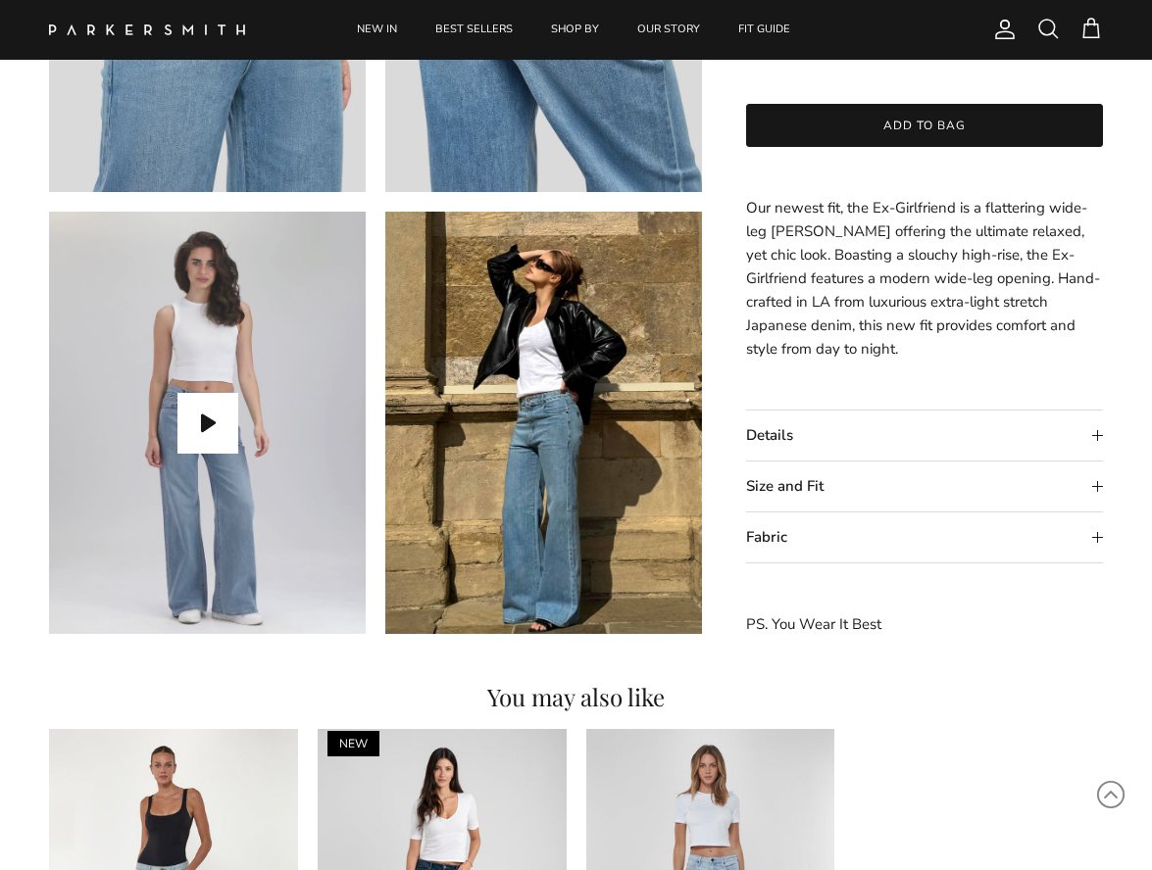
scroll to position [1281, 0]
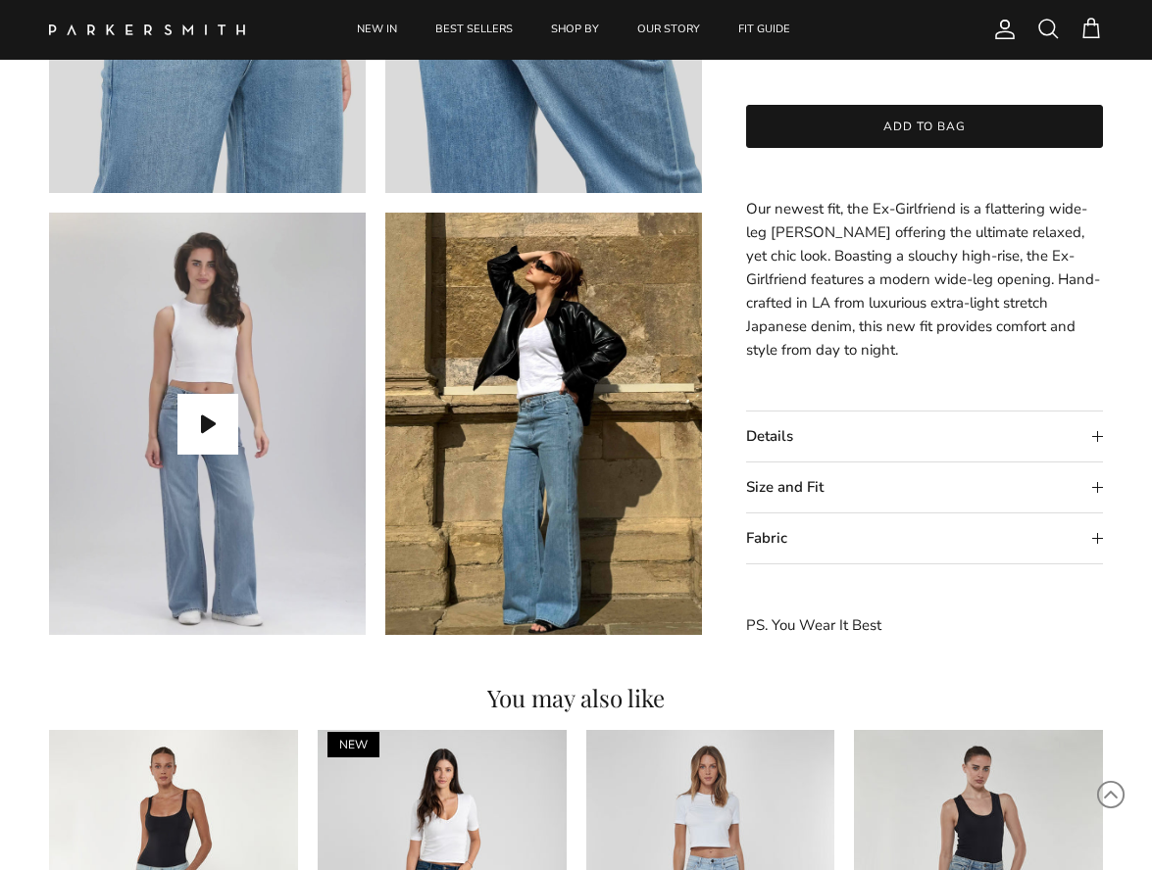
click at [1099, 483] on summary "Size and Fit" at bounding box center [925, 488] width 358 height 50
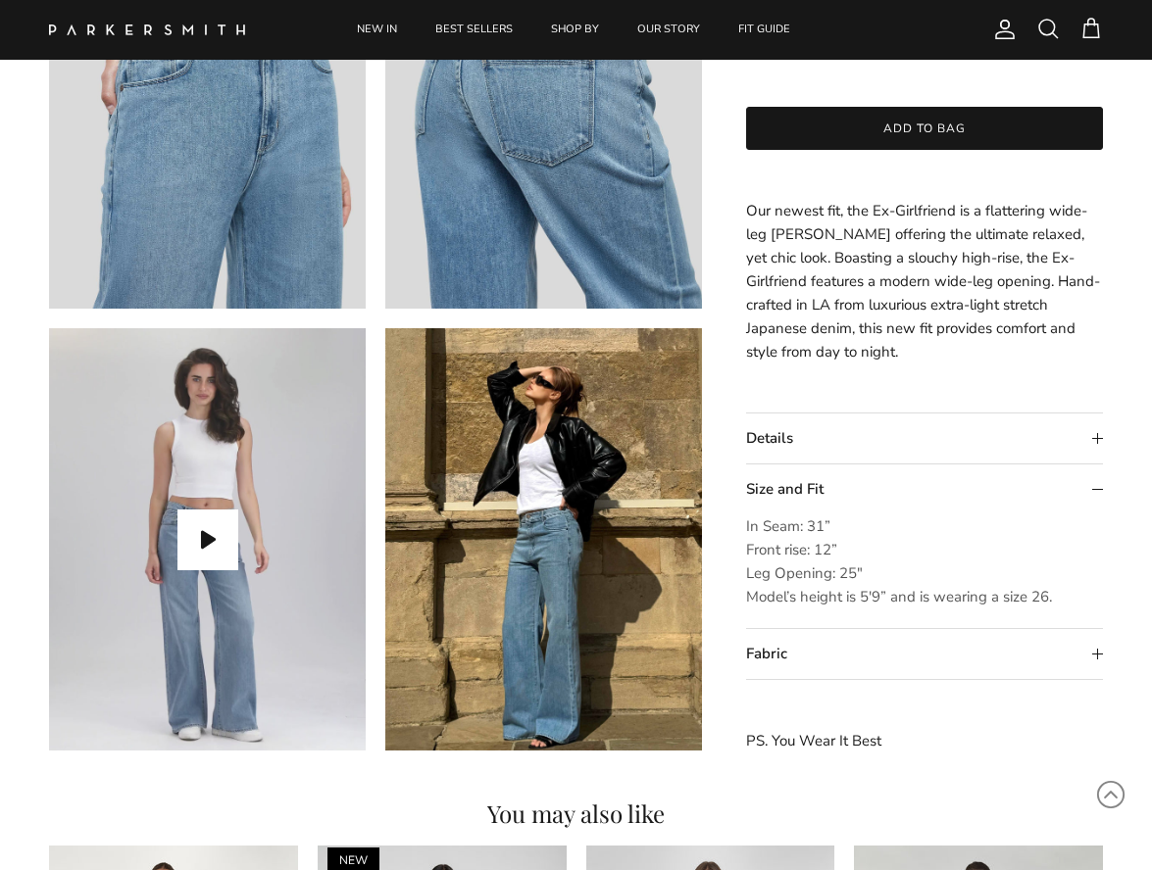
scroll to position [1146, 0]
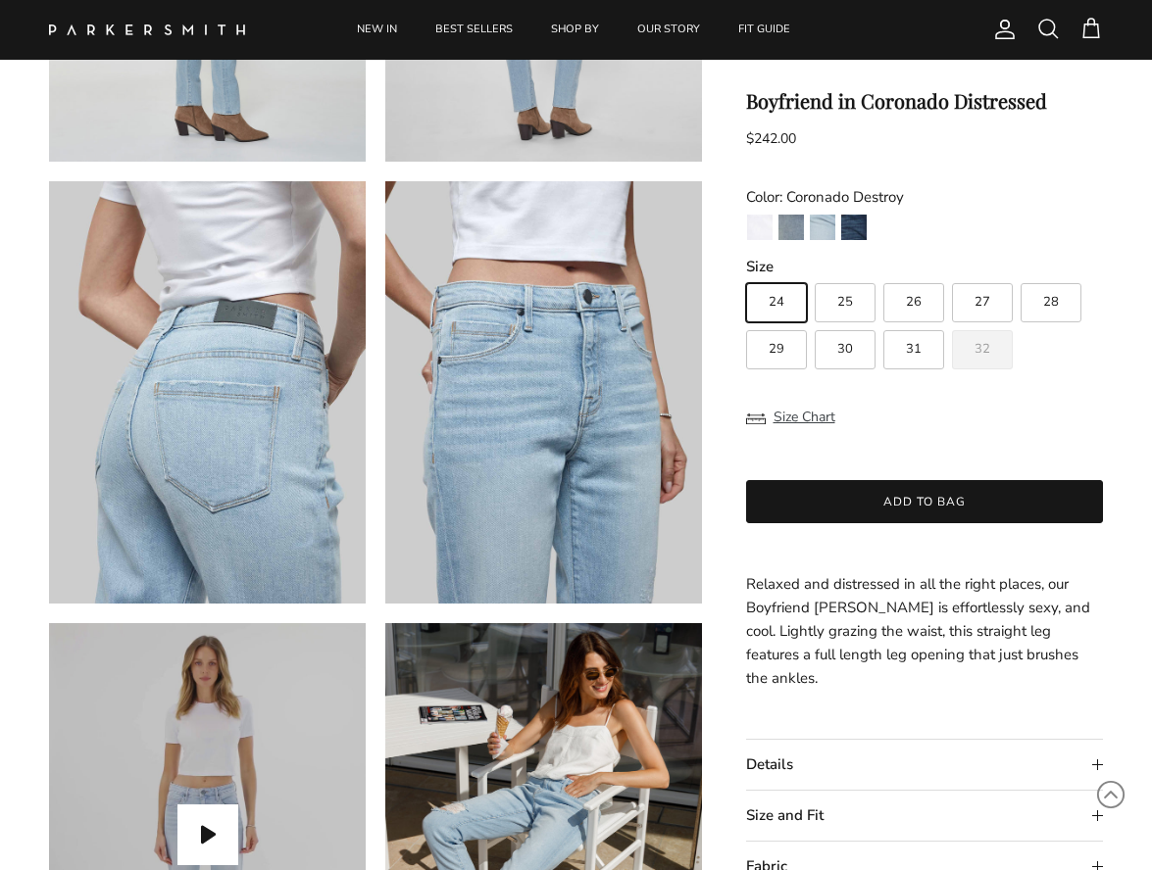
scroll to position [921, 0]
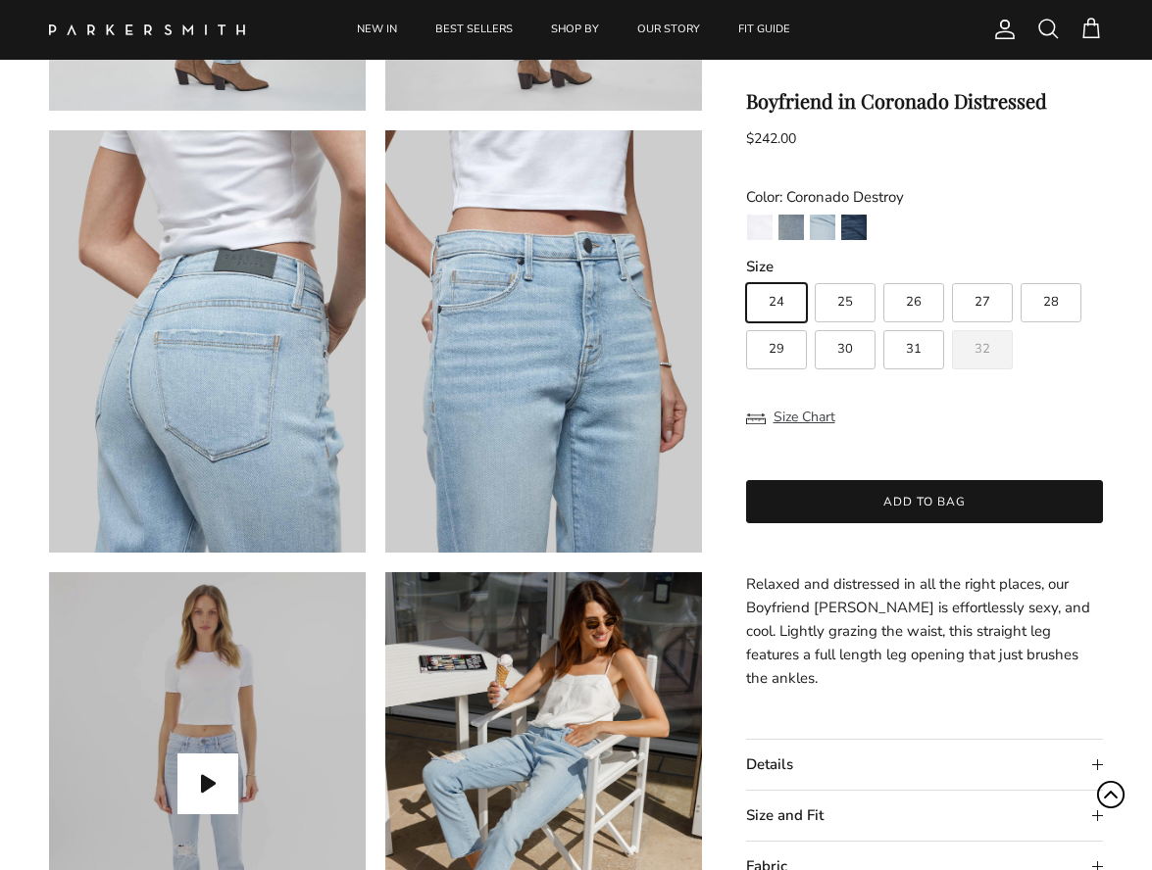
click at [1114, 796] on icon "Scroll to Top" at bounding box center [1111, 795] width 14 height 8
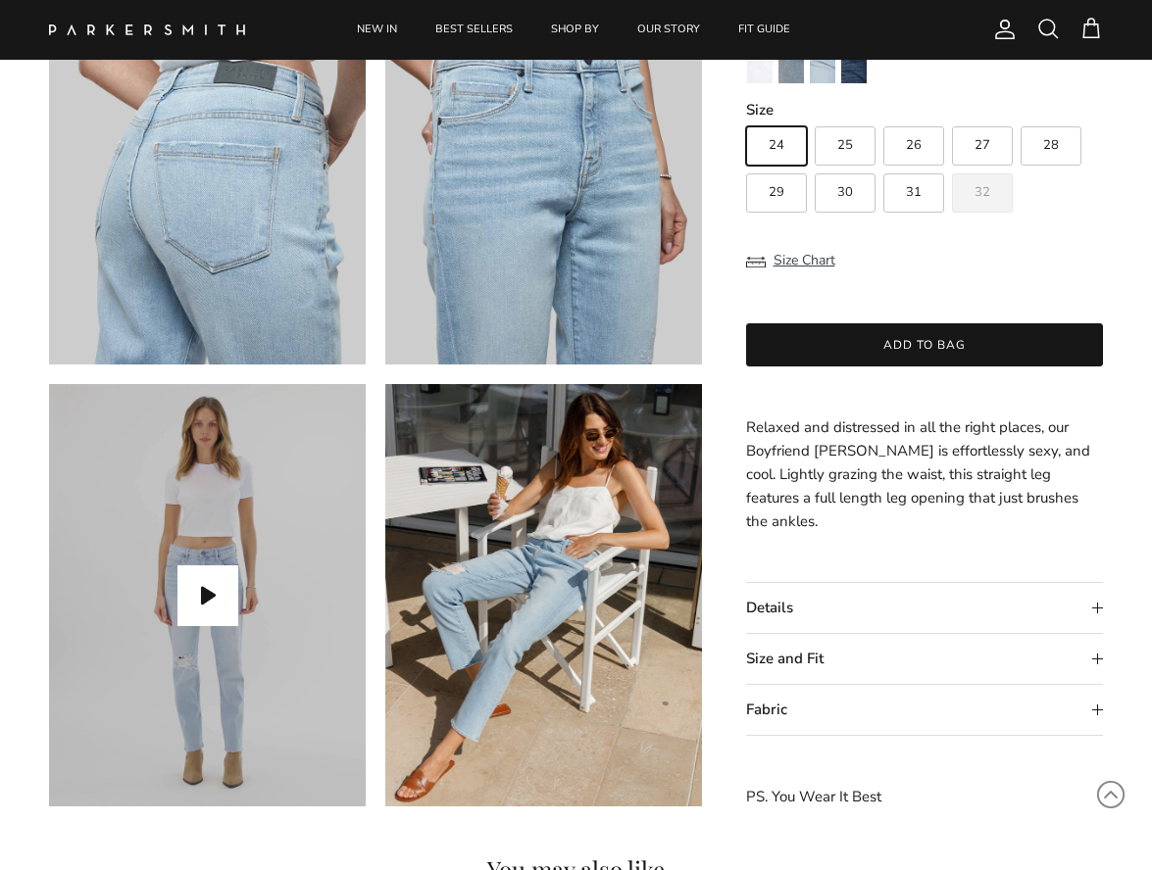
scroll to position [1119, 0]
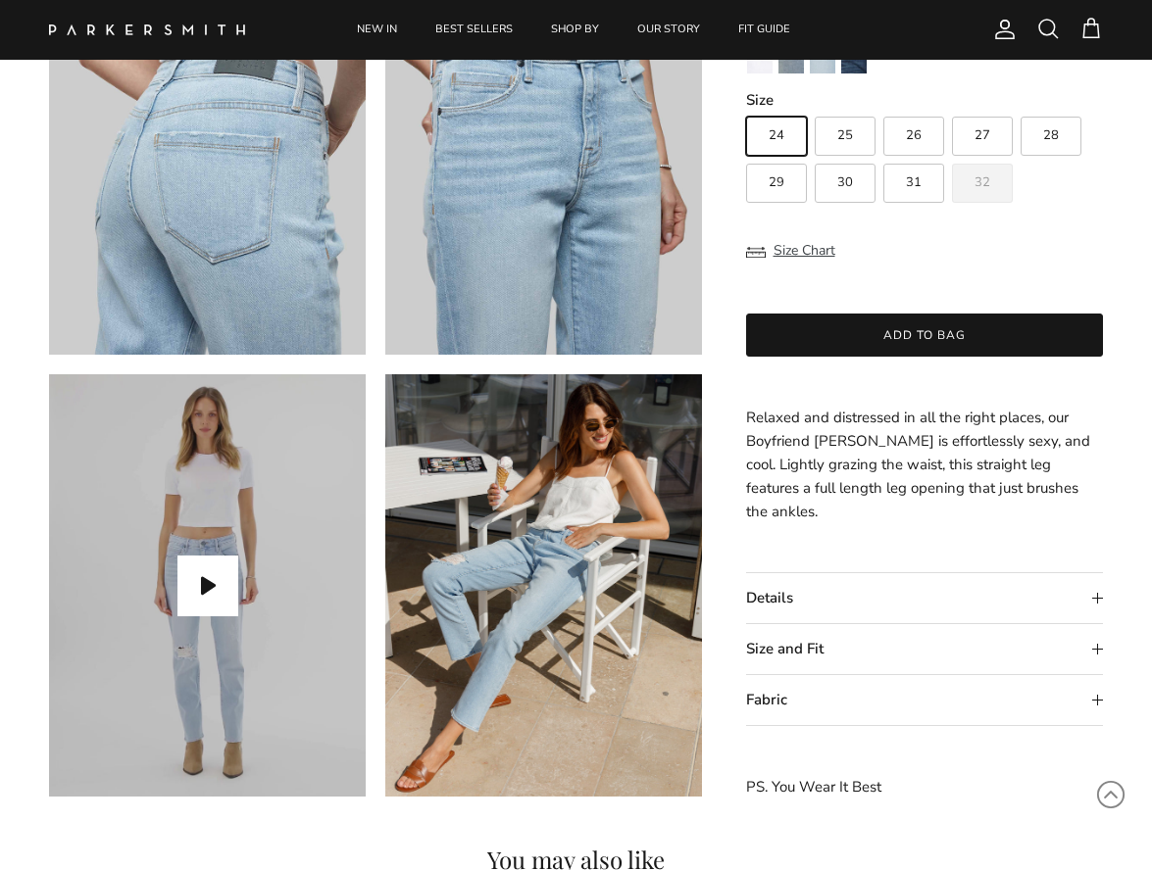
click at [1100, 649] on summary "Size and Fit" at bounding box center [925, 649] width 358 height 50
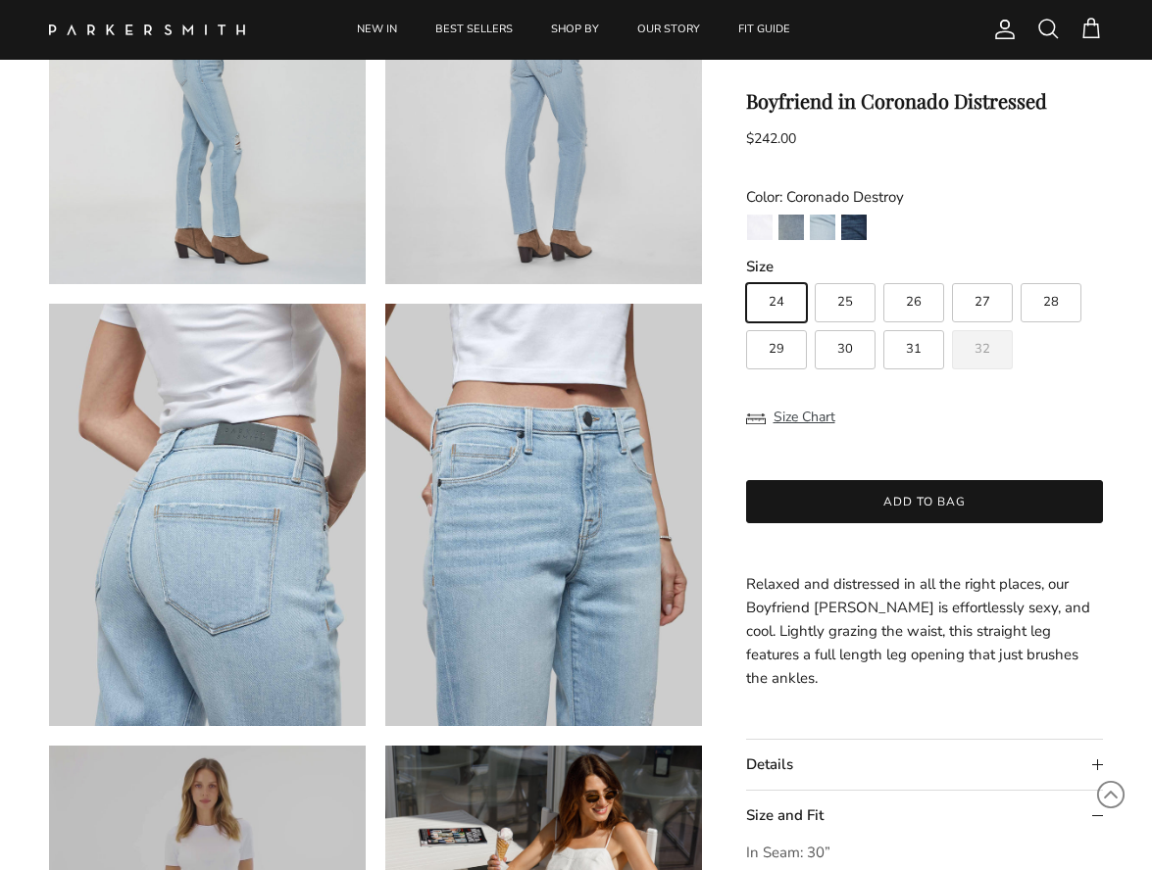
scroll to position [749, 0]
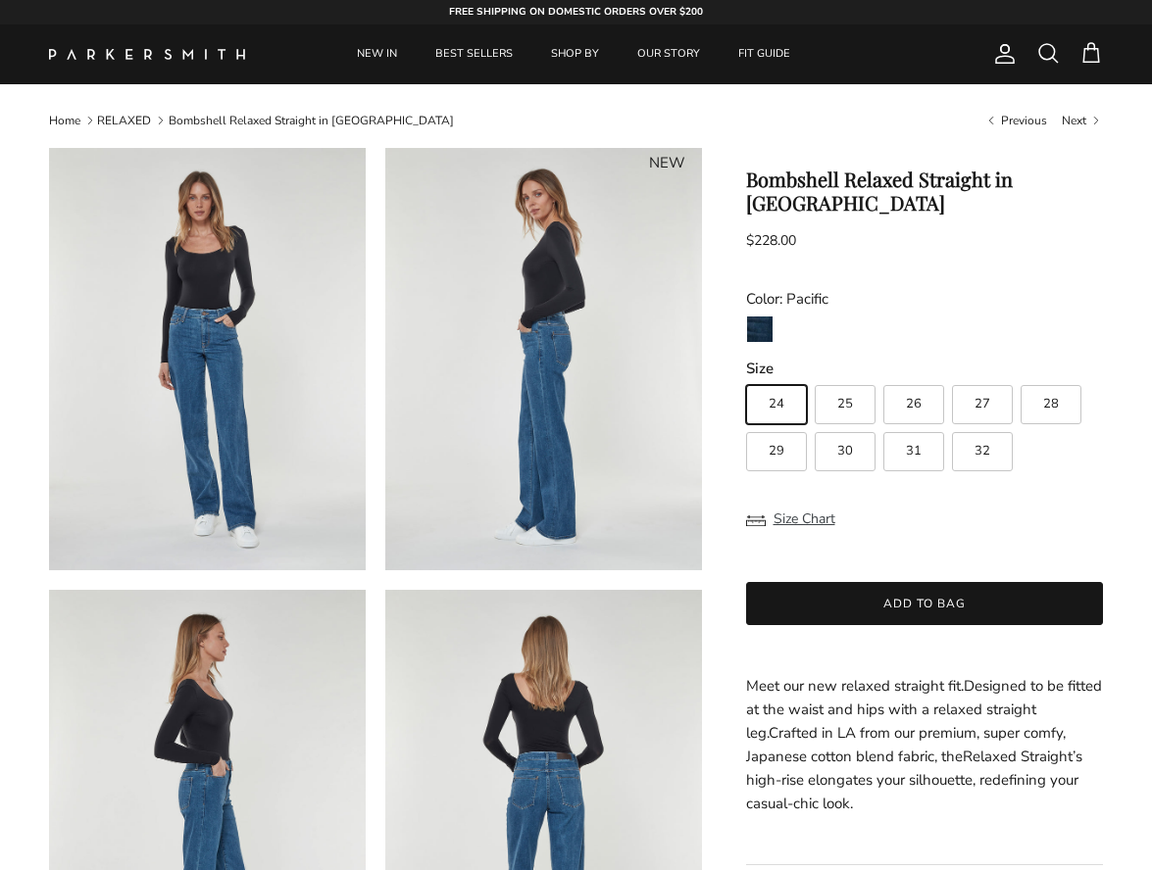
click at [225, 372] on img at bounding box center [207, 359] width 317 height 422
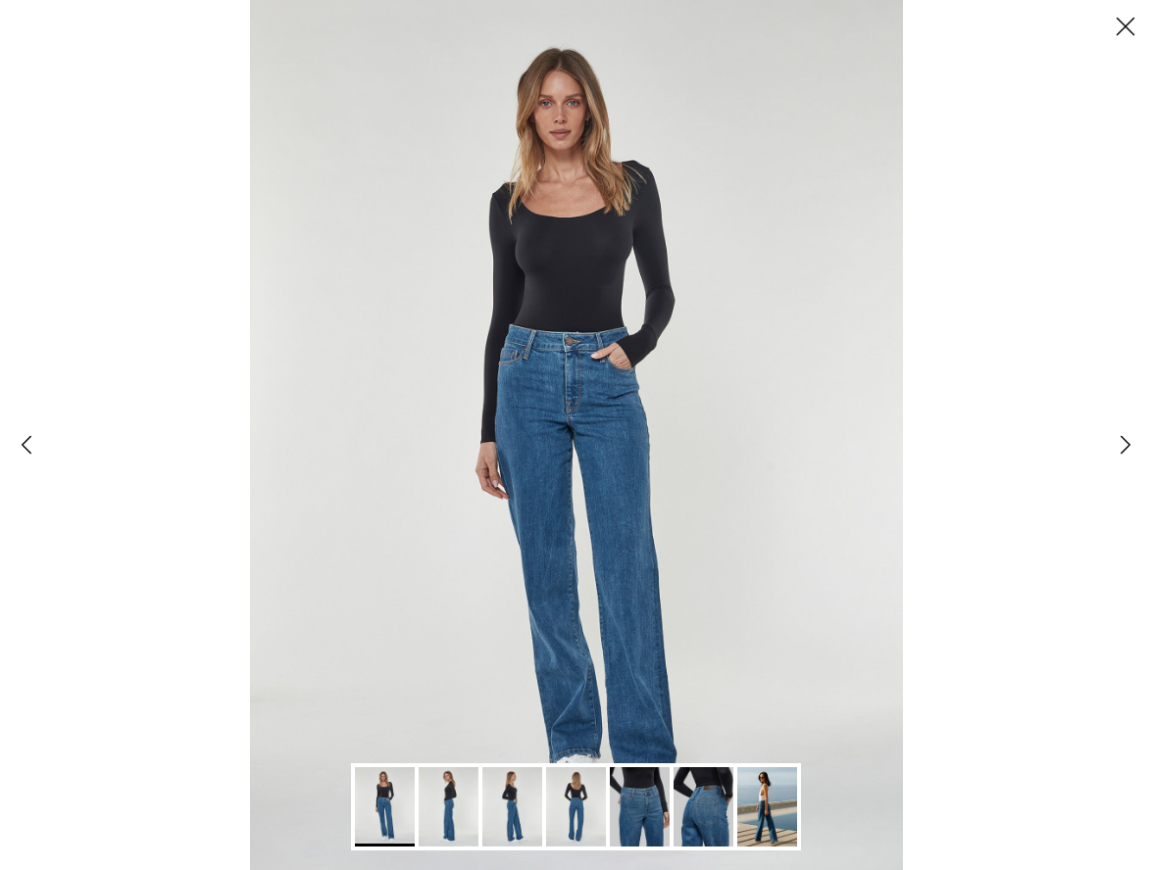
click at [1125, 449] on link "Next" at bounding box center [1125, 445] width 53 height 53
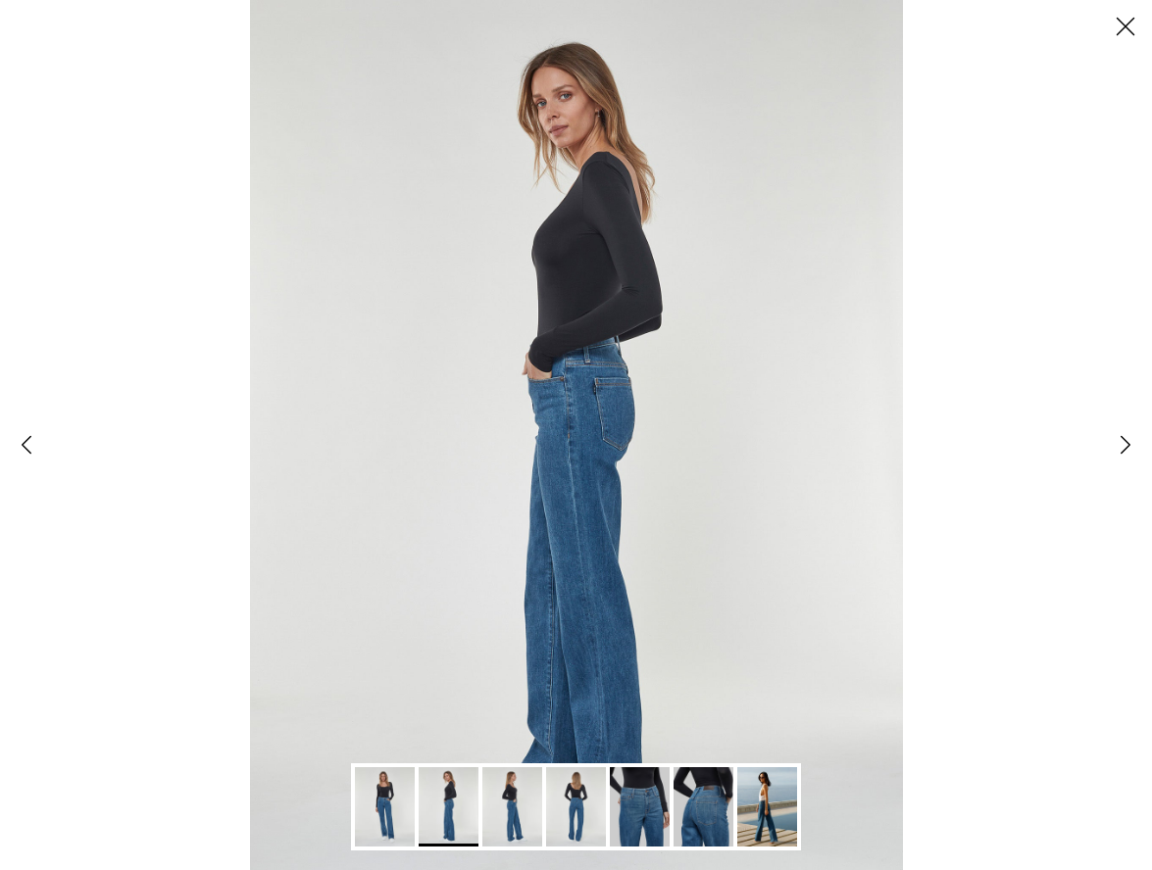
click at [383, 802] on img "Gallery Viewer" at bounding box center [385, 806] width 60 height 79
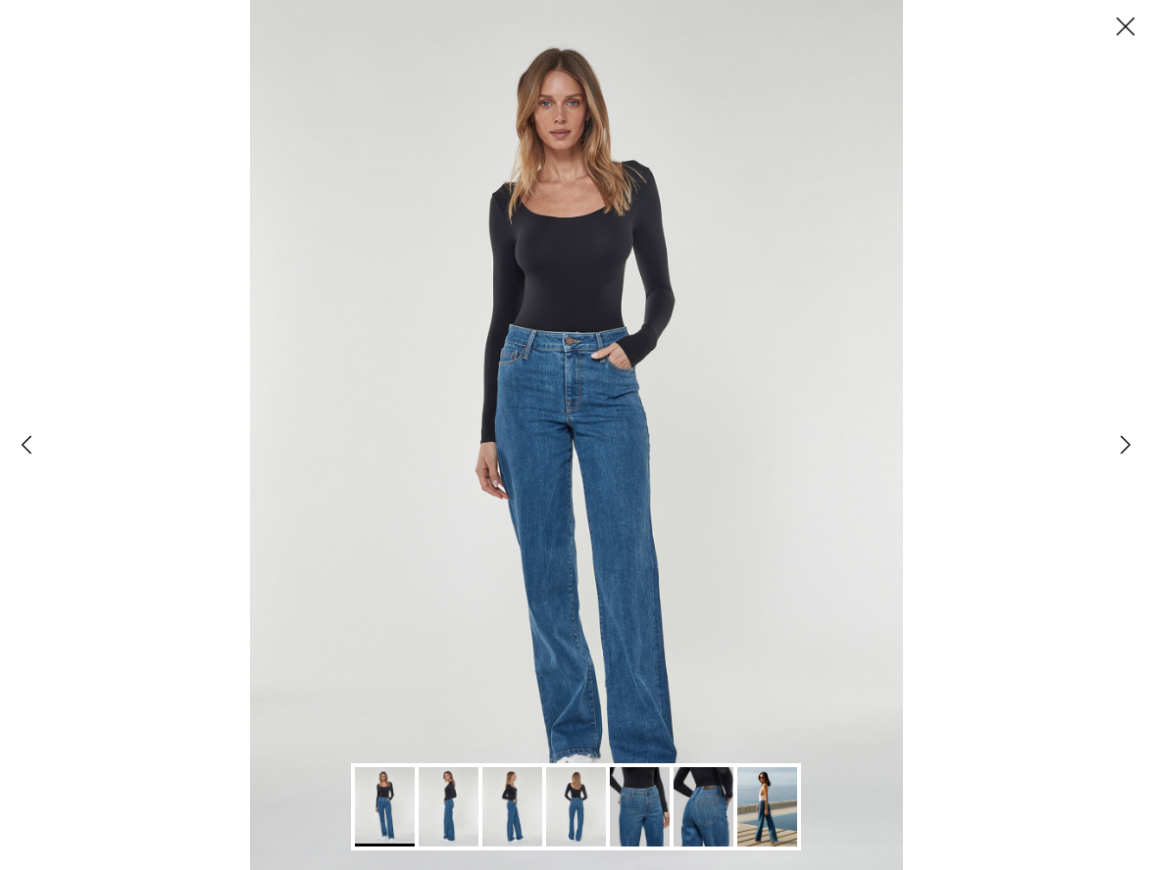
click at [478, 807] on link "Gallery Viewer" at bounding box center [512, 806] width 68 height 87
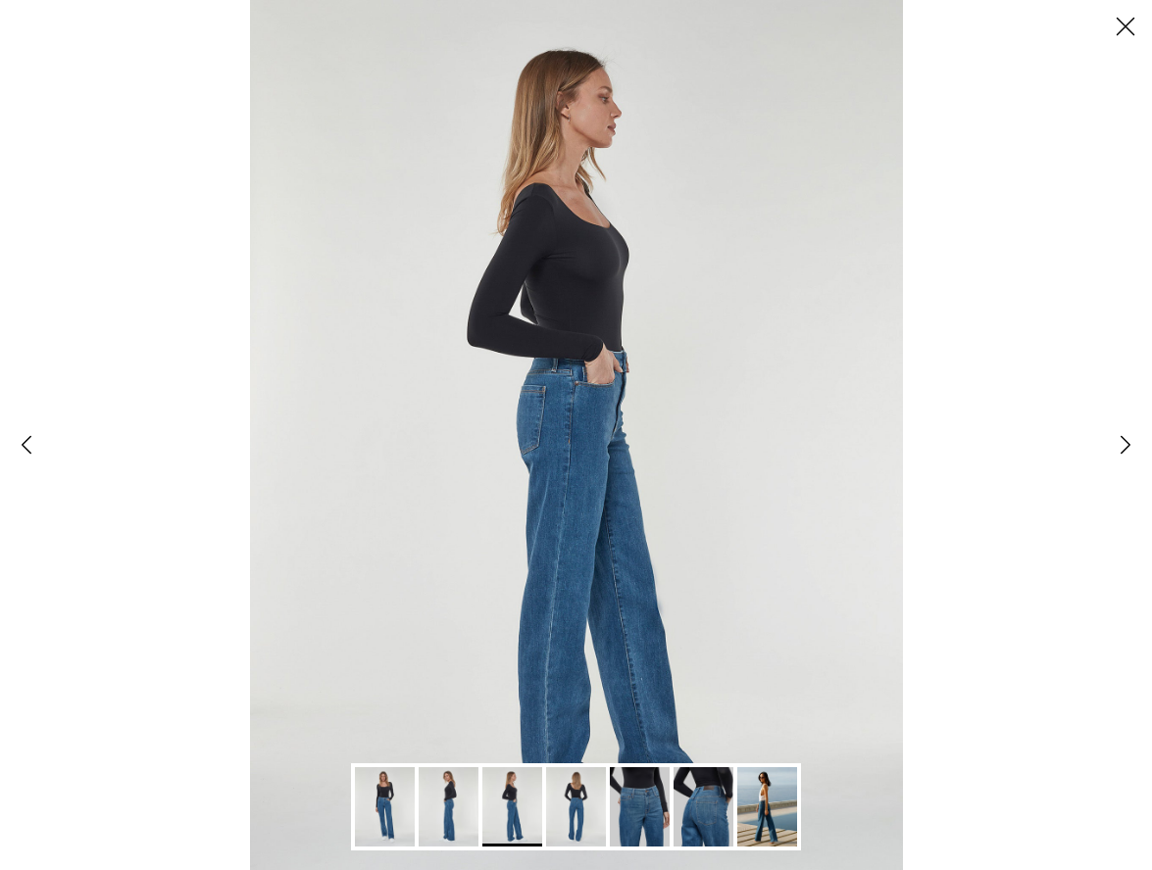
click at [1124, 20] on button "Close" at bounding box center [1125, 26] width 53 height 53
